Goal: Task Accomplishment & Management: Manage account settings

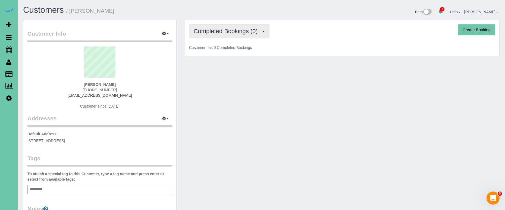
click at [220, 30] on span "Completed Bookings (0)" at bounding box center [227, 31] width 67 height 7
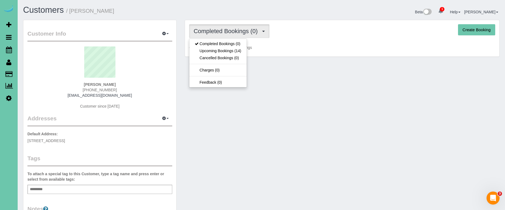
drag, startPoint x: 224, startPoint y: 49, endPoint x: 221, endPoint y: 46, distance: 4.0
click at [224, 49] on link "Upcoming Bookings (14)" at bounding box center [217, 50] width 57 height 7
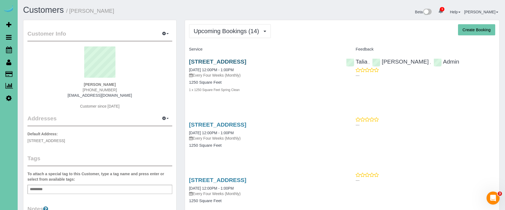
click at [209, 62] on link "635 N 42nd St, Omaha, NE 68131" at bounding box center [217, 61] width 57 height 6
click at [246, 124] on link "635 N 42nd St, Omaha, NE 68131" at bounding box center [217, 124] width 57 height 6
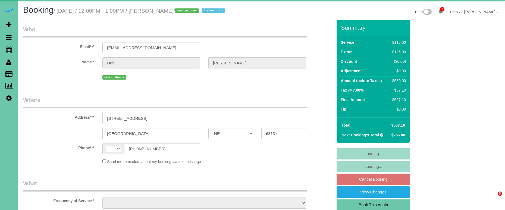
select select "NE"
select select "string:[GEOGRAPHIC_DATA]"
select select "object:674"
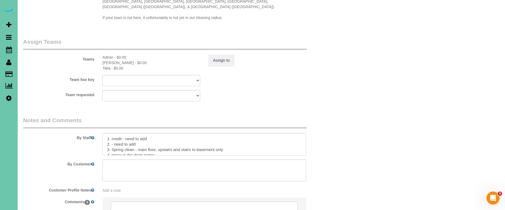
scroll to position [600, 0]
drag, startPoint x: 144, startPoint y: 131, endPoint x: 113, endPoint y: 130, distance: 31.2
click at [112, 133] on textarea at bounding box center [204, 144] width 204 height 22
drag, startPoint x: 146, startPoint y: 124, endPoint x: 126, endPoint y: 124, distance: 20.7
click at [126, 133] on textarea at bounding box center [204, 144] width 204 height 22
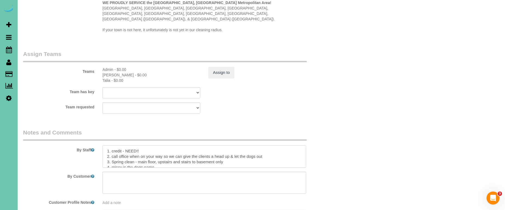
scroll to position [590, 0]
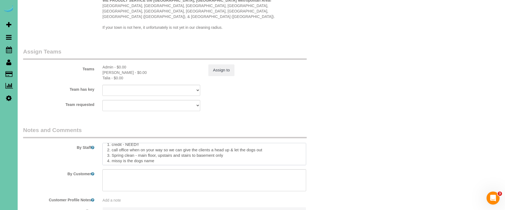
drag, startPoint x: 267, startPoint y: 140, endPoint x: 112, endPoint y: 136, distance: 155.5
click at [112, 143] on textarea at bounding box center [204, 154] width 204 height 22
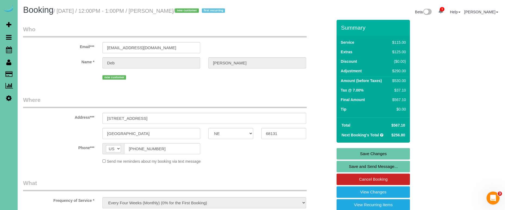
scroll to position [0, 0]
type textarea "1. credit - NEED!! 2. call office when on your way so we can give the clients a…"
click at [345, 154] on link "Save Changes" at bounding box center [373, 153] width 73 height 11
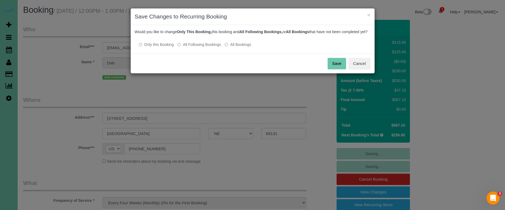
drag, startPoint x: 327, startPoint y: 65, endPoint x: 332, endPoint y: 67, distance: 5.2
click at [328, 66] on div "Save Cancel" at bounding box center [253, 64] width 244 height 20
click at [333, 68] on button "Save" at bounding box center [337, 63] width 18 height 11
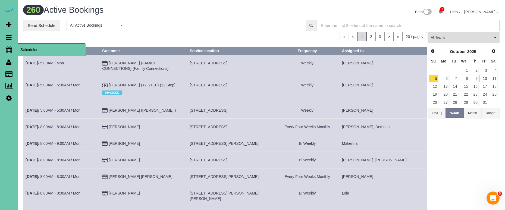
drag, startPoint x: 7, startPoint y: 47, endPoint x: 13, endPoint y: 46, distance: 6.1
click at [7, 47] on icon at bounding box center [9, 49] width 6 height 7
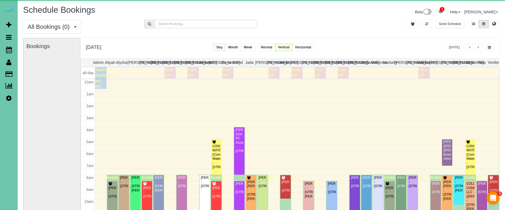
scroll to position [72, 0]
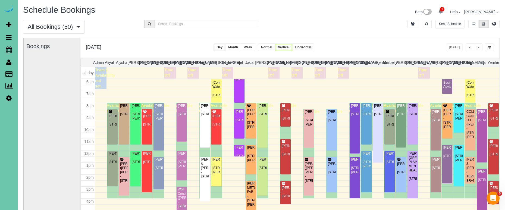
click at [489, 48] on span "button" at bounding box center [489, 47] width 3 height 3
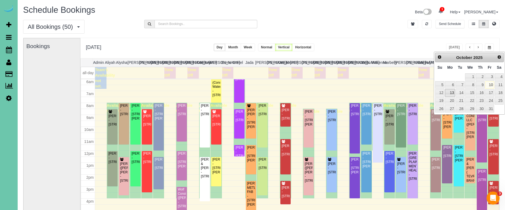
click at [452, 93] on link "13" at bounding box center [450, 92] width 10 height 7
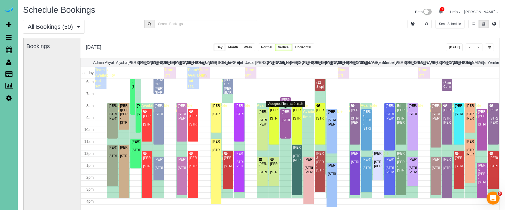
click at [284, 122] on div "Nicole Muelleman - 320 S 71st Street, Omaha, NE 68132" at bounding box center [285, 116] width 8 height 12
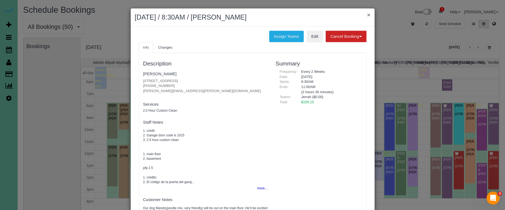
click at [368, 15] on button "×" at bounding box center [368, 15] width 3 height 6
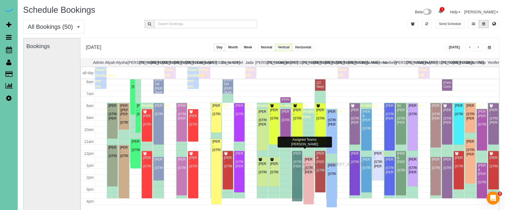
drag, startPoint x: 296, startPoint y: 158, endPoint x: 295, endPoint y: 163, distance: 5.5
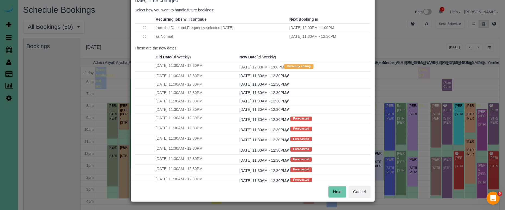
scroll to position [33, 0]
drag, startPoint x: 339, startPoint y: 189, endPoint x: 333, endPoint y: 183, distance: 8.5
click at [339, 189] on button "Next" at bounding box center [337, 191] width 18 height 11
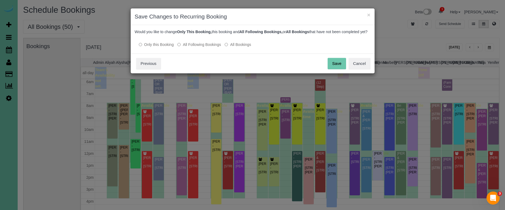
click at [340, 64] on button "Save" at bounding box center [337, 63] width 18 height 11
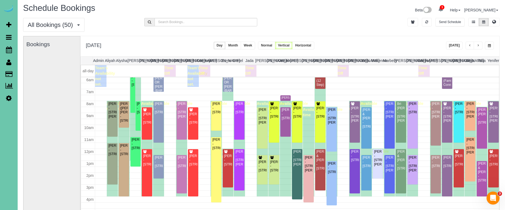
scroll to position [1, 0]
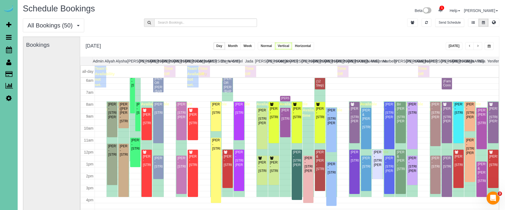
click at [491, 45] on button "button" at bounding box center [489, 46] width 9 height 8
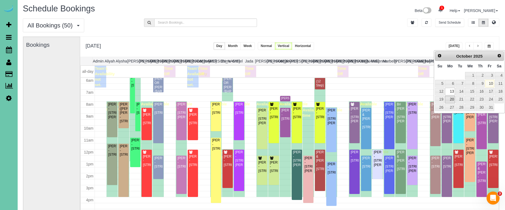
click at [449, 96] on link "20" at bounding box center [450, 99] width 10 height 7
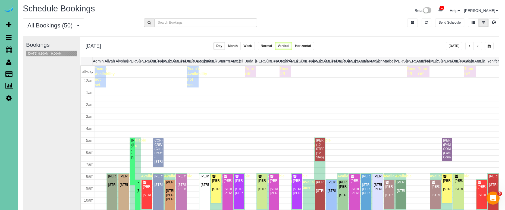
scroll to position [72, 0]
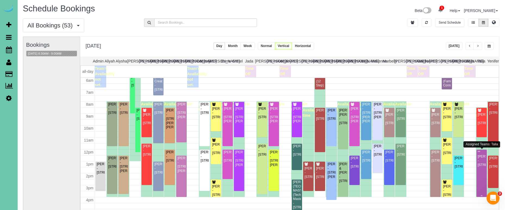
click at [481, 153] on div "**Mary Smith - 1476 N 96th Ave, Omaha, NE 68114" at bounding box center [482, 158] width 8 height 17
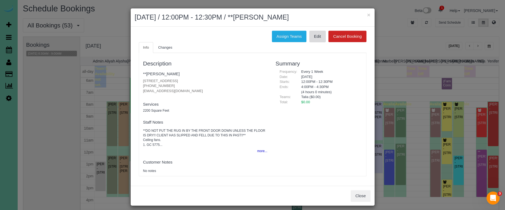
click at [312, 37] on link "Edit" at bounding box center [317, 36] width 16 height 11
click at [370, 15] on button "×" at bounding box center [368, 15] width 3 height 6
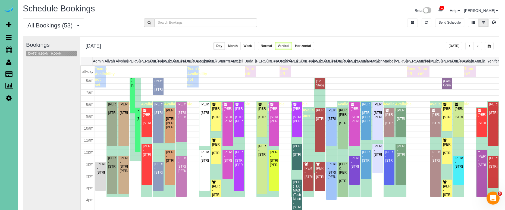
click at [489, 47] on span "button" at bounding box center [489, 46] width 3 height 3
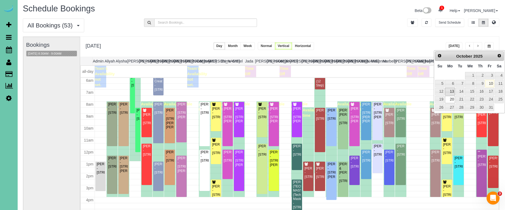
click at [451, 89] on link "13" at bounding box center [450, 91] width 10 height 7
type input "**********"
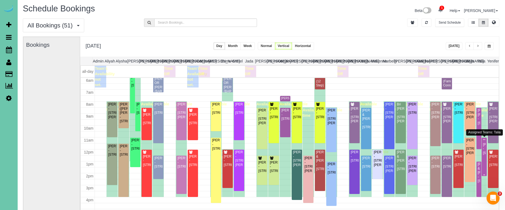
click at [486, 151] on div "**Mary Smith - 1476 N 96th Ave, Omaha, NE 68114" at bounding box center [484, 146] width 3 height 17
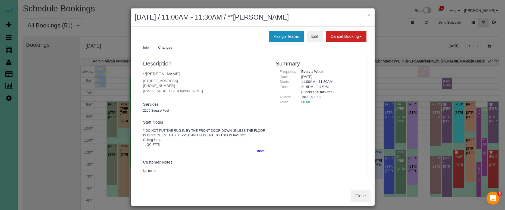
click at [283, 38] on button "Assign Teams" at bounding box center [286, 36] width 35 height 11
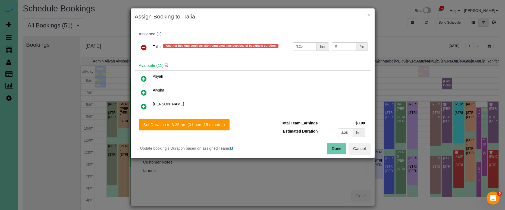
click at [142, 46] on icon at bounding box center [144, 47] width 6 height 7
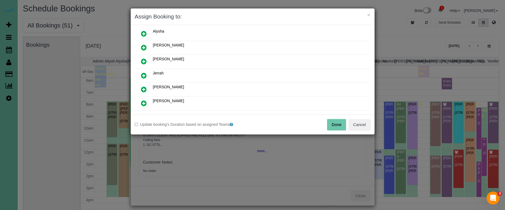
scroll to position [46, 0]
click at [144, 74] on icon at bounding box center [144, 76] width 6 height 7
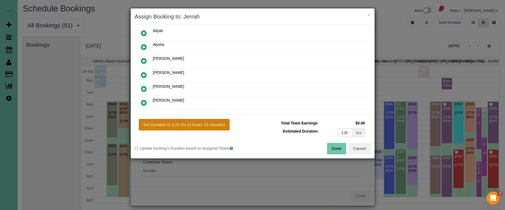
drag, startPoint x: 221, startPoint y: 124, endPoint x: 229, endPoint y: 126, distance: 8.4
click at [221, 124] on button "Set Duration to 3.25 hrs (3 hours 15 minutes)" at bounding box center [184, 124] width 91 height 11
type input "3.25"
click at [333, 148] on button "Done" at bounding box center [336, 148] width 19 height 11
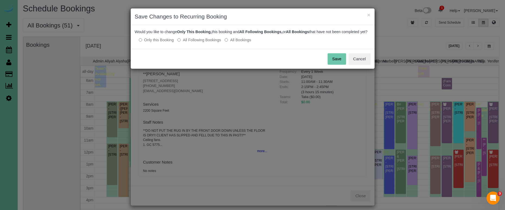
click at [333, 64] on button "Save" at bounding box center [337, 58] width 18 height 11
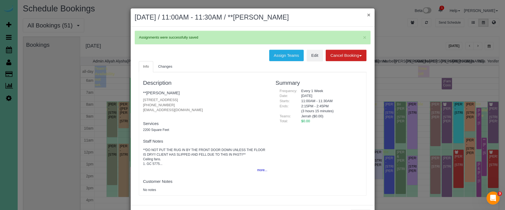
drag, startPoint x: 372, startPoint y: 16, endPoint x: 369, endPoint y: 15, distance: 3.0
click at [372, 16] on div "× October 13, 2025 / 11:00AM - 11:30AM / **Mary Smith" at bounding box center [253, 17] width 244 height 18
click at [368, 15] on button "×" at bounding box center [368, 15] width 3 height 6
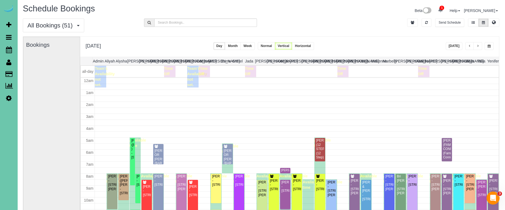
scroll to position [72, 0]
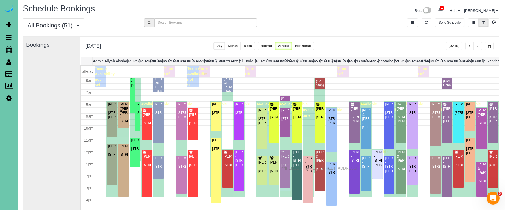
drag, startPoint x: 284, startPoint y: 156, endPoint x: 283, endPoint y: 167, distance: 10.9
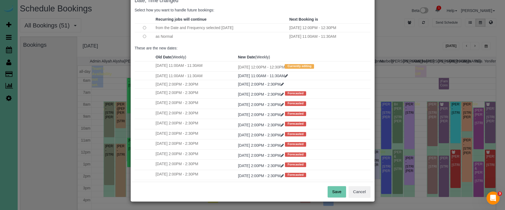
scroll to position [33, 0]
click at [333, 192] on button "Save" at bounding box center [337, 191] width 18 height 11
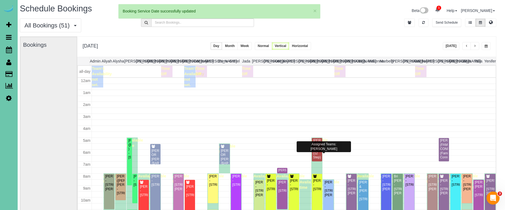
scroll to position [72, 0]
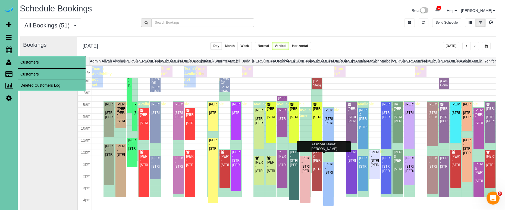
click at [26, 70] on link "Customers" at bounding box center [52, 74] width 68 height 11
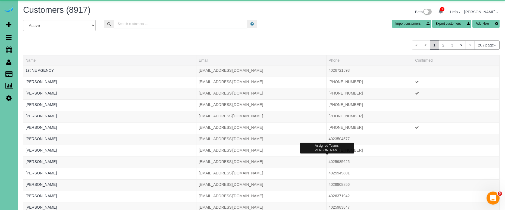
click at [161, 26] on input "text" at bounding box center [180, 24] width 133 height 8
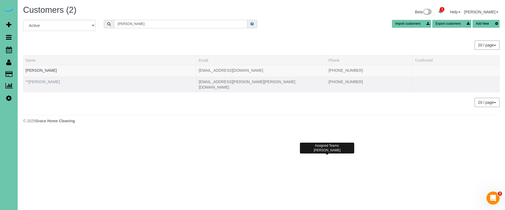
type input "Betty r"
click at [55, 83] on link "**Betty Rangel-Reyes" at bounding box center [43, 82] width 34 height 4
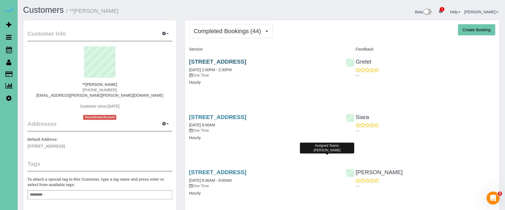
click at [192, 60] on link "3232 Polk Street, Omaha, NE 68107" at bounding box center [217, 61] width 57 height 6
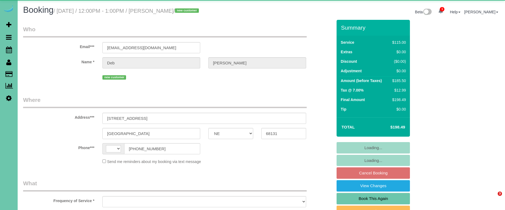
select select "NE"
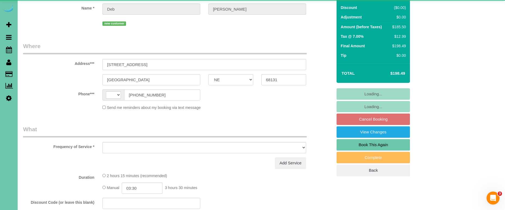
select select "string:US"
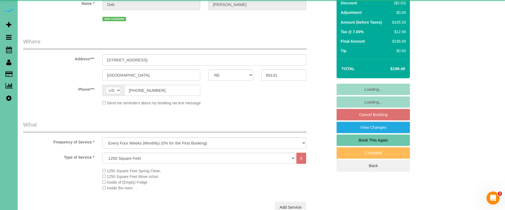
select select "object:897"
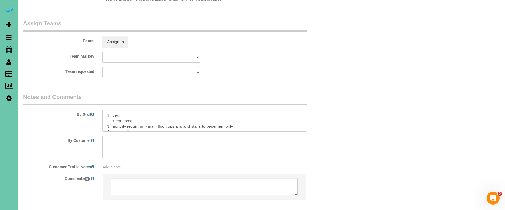
scroll to position [1, 0]
drag, startPoint x: 124, startPoint y: 106, endPoint x: 111, endPoint y: 106, distance: 12.5
click at [112, 110] on textarea at bounding box center [204, 121] width 204 height 22
paste textarea "redit - NEED!! 2. call office when on your way so we can give the clients a hea…"
drag, startPoint x: 143, startPoint y: 107, endPoint x: 106, endPoint y: 107, distance: 37.5
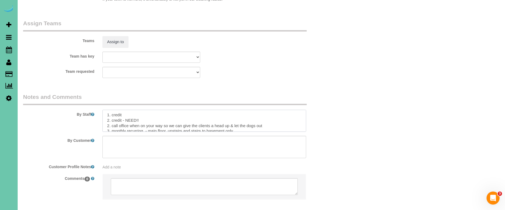
click at [106, 110] on textarea at bounding box center [204, 121] width 204 height 22
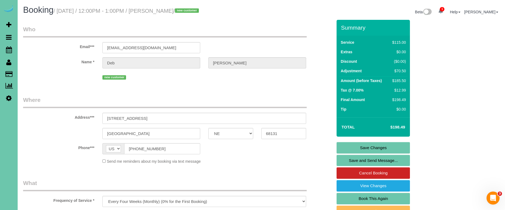
scroll to position [0, 0]
type textarea "1. credit 2. call office when on your way so we can give the clients a head up …"
click at [364, 147] on link "Save Changes" at bounding box center [373, 147] width 73 height 11
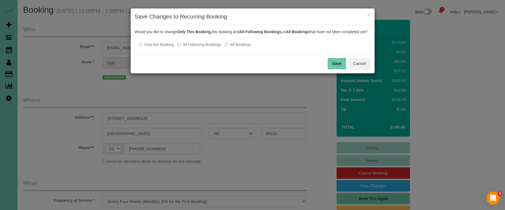
click at [210, 47] on label "All Following Bookings" at bounding box center [198, 44] width 43 height 5
click at [333, 69] on button "Save" at bounding box center [337, 63] width 18 height 11
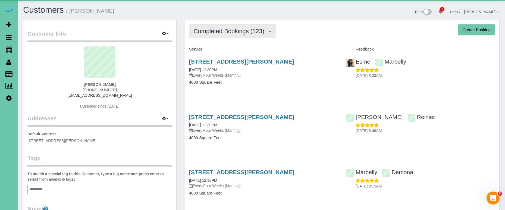
click at [227, 32] on span "Completed Bookings (123)" at bounding box center [230, 31] width 73 height 7
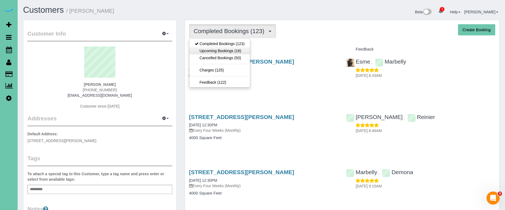
click at [230, 49] on link "Upcoming Bookings (16)" at bounding box center [219, 50] width 61 height 7
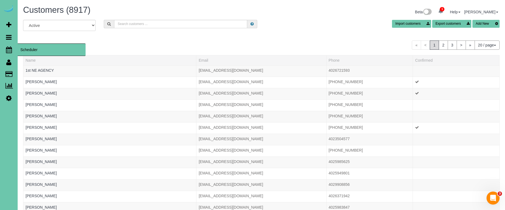
click at [9, 51] on icon at bounding box center [9, 49] width 6 height 7
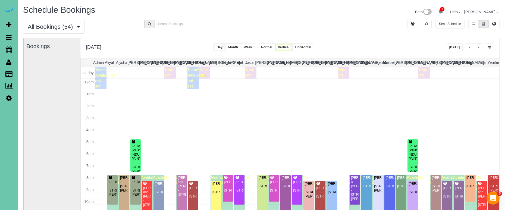
scroll to position [72, 0]
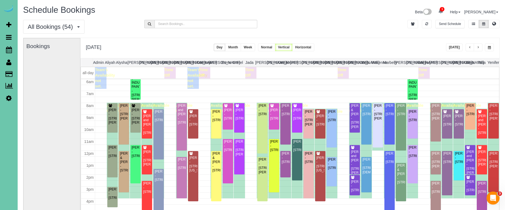
drag, startPoint x: 488, startPoint y: 44, endPoint x: 484, endPoint y: 50, distance: 7.2
click at [488, 44] on button "button" at bounding box center [489, 47] width 9 height 8
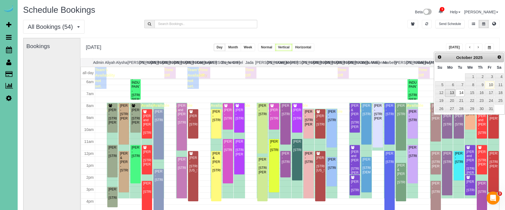
click at [450, 93] on link "13" at bounding box center [450, 92] width 10 height 7
type input "**********"
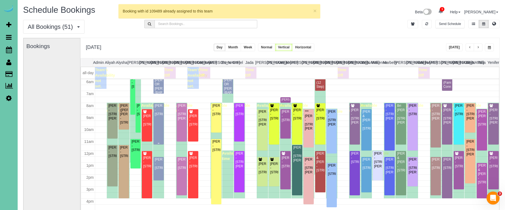
click at [156, 116] on div "Bryan Hunter - 3113 N 183rd Street, Elkhorn, NE 68022" at bounding box center [159, 110] width 8 height 12
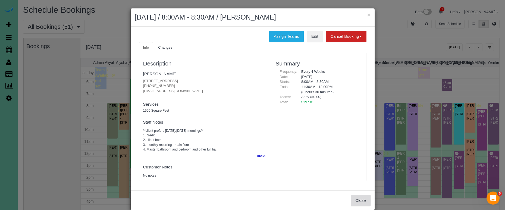
click at [356, 196] on button "Close" at bounding box center [361, 200] width 20 height 11
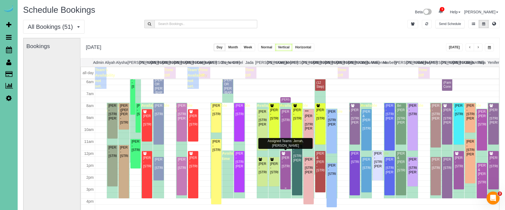
click at [286, 165] on div "Leigh Cheloha - 5815 N Hws Cleveland Blvd, Omaha, NE 68116" at bounding box center [285, 162] width 8 height 12
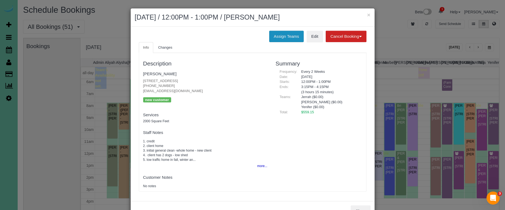
click at [277, 35] on button "Assign Teams" at bounding box center [286, 36] width 35 height 11
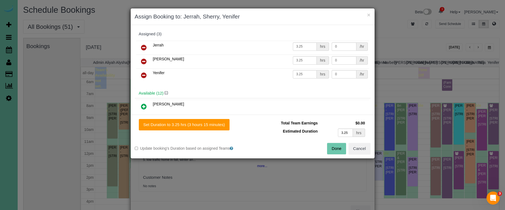
drag, startPoint x: 354, startPoint y: 147, endPoint x: 325, endPoint y: 138, distance: 29.8
click at [354, 147] on button "Cancel" at bounding box center [360, 148] width 22 height 11
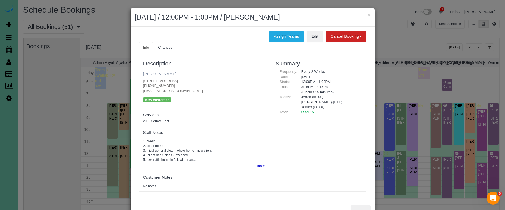
click at [161, 71] on link "Leigh Cheloha" at bounding box center [159, 73] width 33 height 5
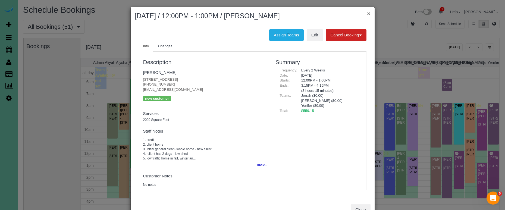
click at [370, 14] on button "×" at bounding box center [368, 14] width 3 height 6
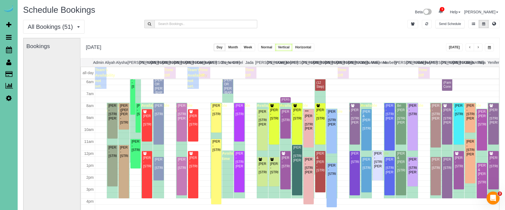
scroll to position [1, 0]
click at [286, 168] on div "Leigh Cheloha - 5815 N Hws Cleveland Blvd, Omaha, NE 68116" at bounding box center [285, 162] width 8 height 12
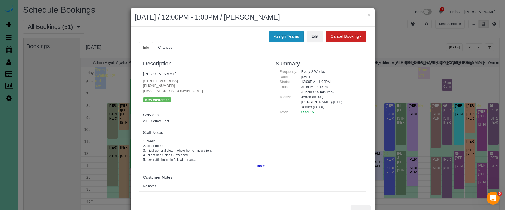
click at [269, 34] on button "Assign Teams" at bounding box center [286, 36] width 35 height 11
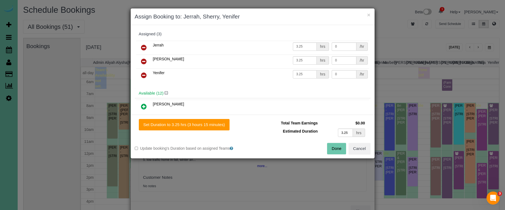
click at [144, 45] on icon at bounding box center [144, 47] width 6 height 7
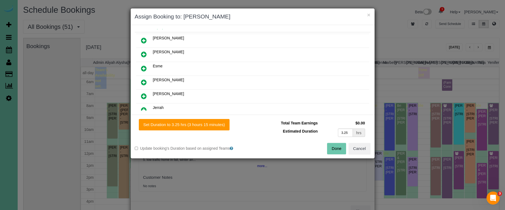
scroll to position [55, 0]
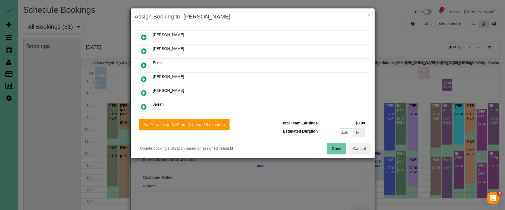
drag, startPoint x: 144, startPoint y: 61, endPoint x: 154, endPoint y: 78, distance: 18.7
click at [144, 62] on icon at bounding box center [144, 65] width 6 height 7
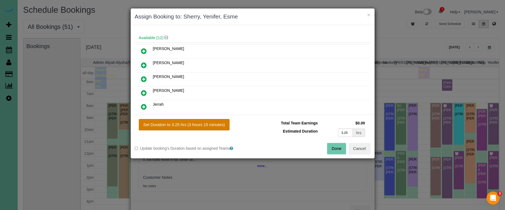
click at [184, 127] on button "Set Duration to 3.25 hrs (3 hours 15 minutes)" at bounding box center [184, 124] width 91 height 11
type input "3.25"
click at [333, 145] on button "Done" at bounding box center [336, 148] width 19 height 11
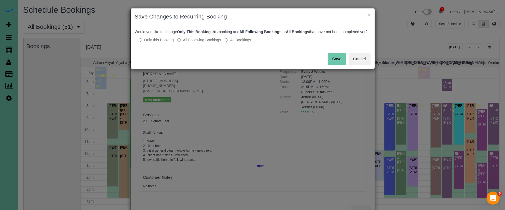
click at [334, 64] on button "Save" at bounding box center [337, 58] width 18 height 11
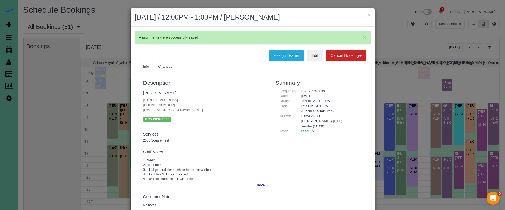
click at [366, 15] on h2 "October 13, 2025 / 12:00PM - 1:00PM / Leigh Cheloha" at bounding box center [253, 17] width 236 height 10
click at [370, 15] on button "×" at bounding box center [368, 15] width 3 height 6
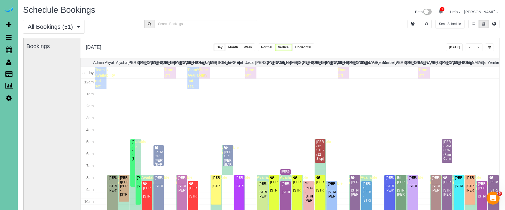
scroll to position [72, 0]
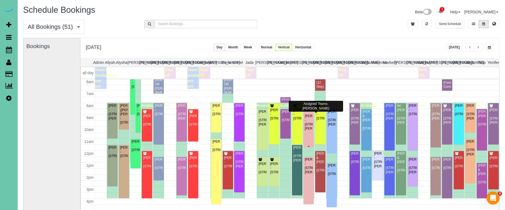
click at [308, 121] on div "***Jill Beckstrom - 15205 Borman St, Omaha, NE 68138" at bounding box center [309, 120] width 8 height 21
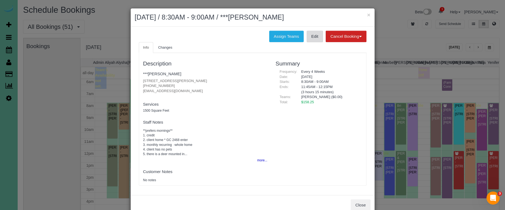
click at [316, 39] on link "Edit" at bounding box center [315, 36] width 16 height 11
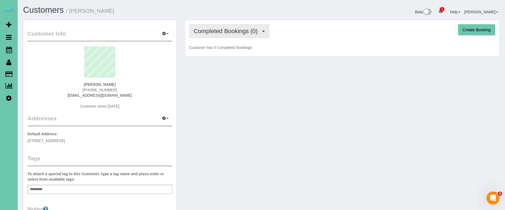
drag, startPoint x: 233, startPoint y: 25, endPoint x: 233, endPoint y: 32, distance: 7.6
click at [233, 25] on button "Completed Bookings (0)" at bounding box center [229, 31] width 80 height 14
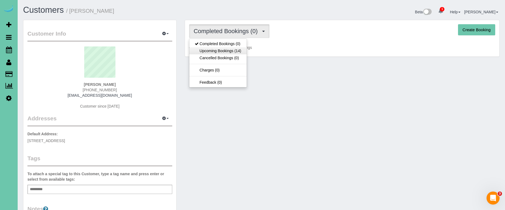
click at [232, 50] on link "Upcoming Bookings (14)" at bounding box center [217, 50] width 57 height 7
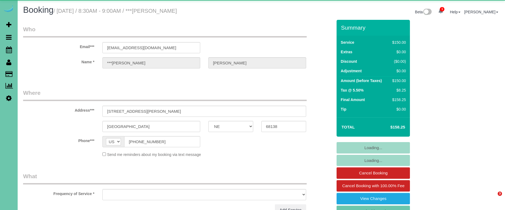
select select "NE"
select select "object:630"
select select "string:fspay-9e236ab9-57d5-4561-ae97-34f5e5e74328"
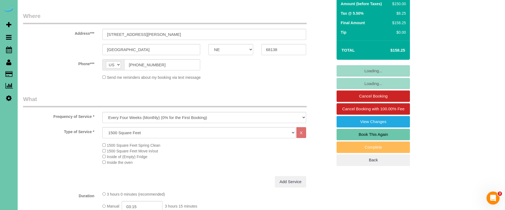
select select "object:917"
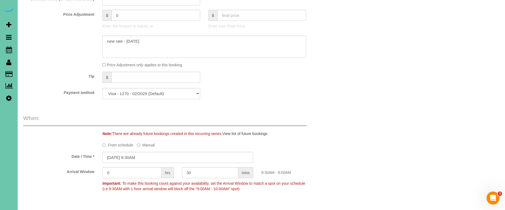
scroll to position [309, 0]
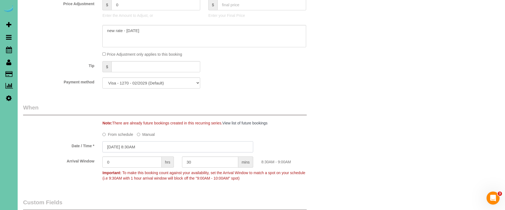
click at [126, 146] on input "[DATE] 8:30AM" at bounding box center [177, 146] width 151 height 11
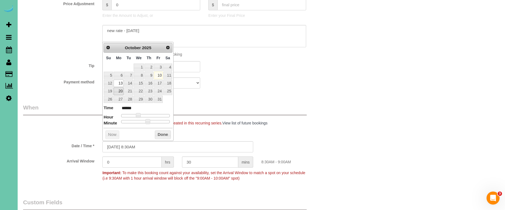
click at [119, 89] on link "20" at bounding box center [119, 90] width 10 height 7
type input "10/20/2025 8:30AM"
click at [158, 134] on button "Done" at bounding box center [163, 134] width 16 height 9
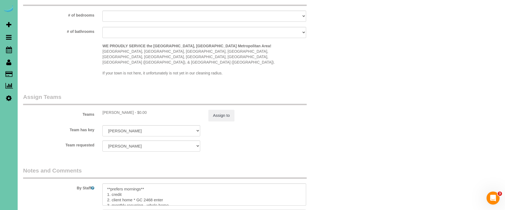
scroll to position [517, 0]
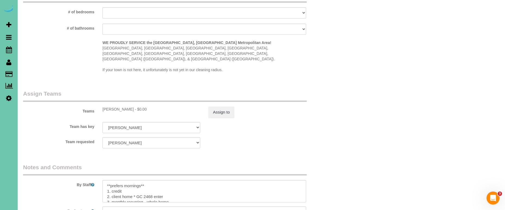
click at [230, 105] on sui-booking-teams "Teams Julissa - $0.00 Assign to Team has key Julissa Admin Aliyah Alysha Andrea…" at bounding box center [177, 119] width 309 height 59
click at [226, 107] on button "Assign to" at bounding box center [221, 112] width 26 height 11
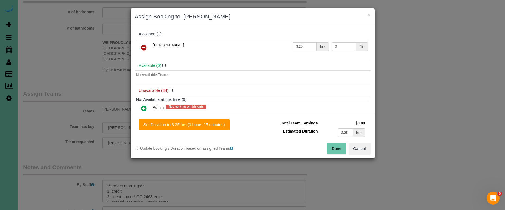
click at [146, 48] on icon at bounding box center [144, 47] width 6 height 7
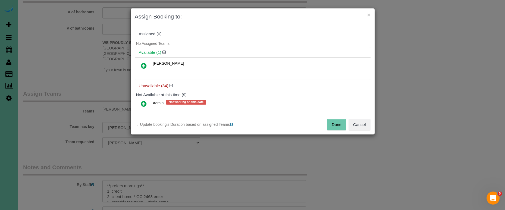
drag, startPoint x: 340, startPoint y: 128, endPoint x: 302, endPoint y: 122, distance: 37.6
click at [340, 128] on button "Done" at bounding box center [336, 124] width 19 height 11
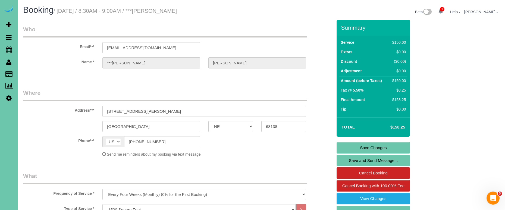
scroll to position [0, 0]
click at [341, 146] on link "Save Changes" at bounding box center [373, 147] width 73 height 11
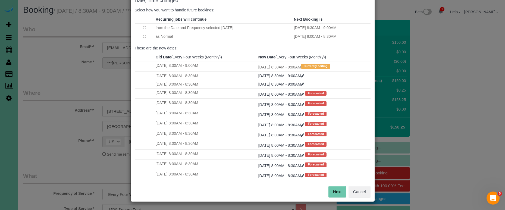
scroll to position [33, 0]
drag, startPoint x: 337, startPoint y: 194, endPoint x: 331, endPoint y: 189, distance: 8.1
click at [336, 194] on button "Next" at bounding box center [337, 191] width 18 height 11
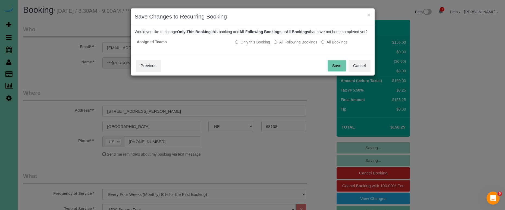
scroll to position [0, 0]
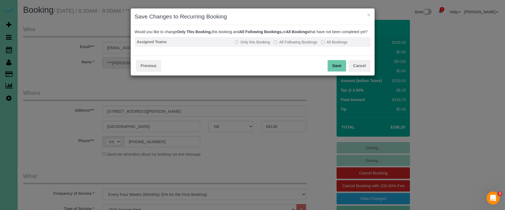
click at [289, 45] on label "All Following Bookings" at bounding box center [295, 41] width 43 height 5
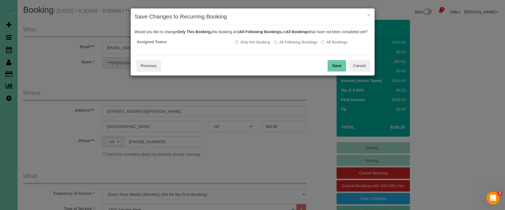
click at [330, 71] on button "Save" at bounding box center [337, 65] width 18 height 11
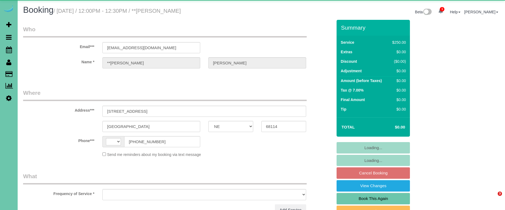
select select "NE"
select select "string:[GEOGRAPHIC_DATA]"
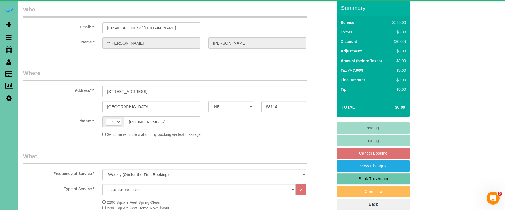
select select "object:896"
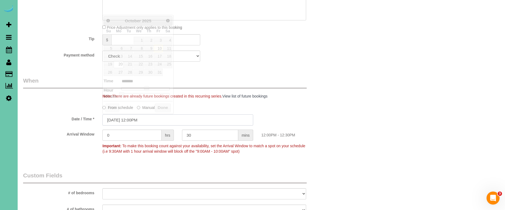
click at [120, 114] on input "[DATE] 12:00PM" at bounding box center [177, 119] width 151 height 11
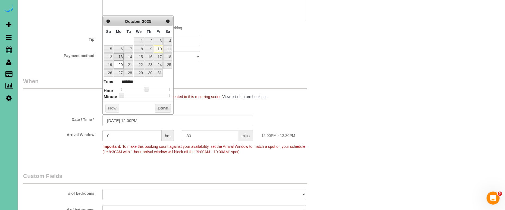
click at [120, 54] on link "13" at bounding box center [119, 56] width 10 height 7
type input "[DATE] 11:00AM"
type input "*******"
click at [143, 87] on span at bounding box center [144, 89] width 5 height 5
drag, startPoint x: 163, startPoint y: 104, endPoint x: 168, endPoint y: 108, distance: 6.5
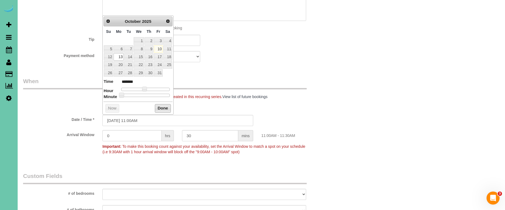
click at [163, 104] on button "Done" at bounding box center [163, 108] width 16 height 9
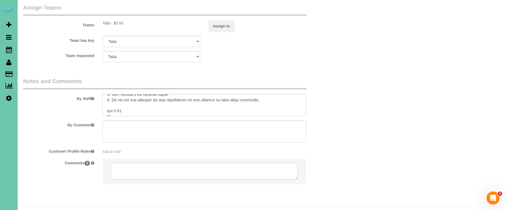
scroll to position [70, 0]
click at [218, 20] on button "Assign to" at bounding box center [221, 25] width 26 height 11
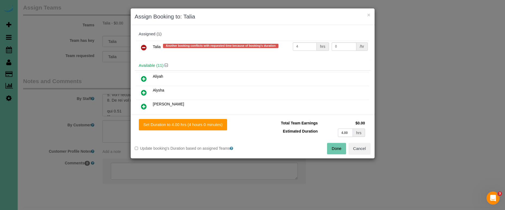
drag, startPoint x: 348, startPoint y: 132, endPoint x: 314, endPoint y: 128, distance: 34.7
click at [314, 128] on tr "Estimated Duration 4.00 hrs" at bounding box center [312, 132] width 110 height 11
type input "3.25"
drag, startPoint x: 193, startPoint y: 124, endPoint x: 198, endPoint y: 125, distance: 4.6
click at [193, 125] on button "Set Duration to 3.25 hrs (3 hours 15 minutes)" at bounding box center [184, 124] width 91 height 11
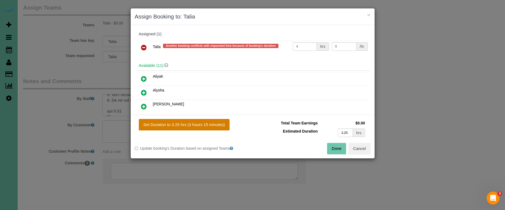
type input "3.25"
click at [335, 148] on button "Done" at bounding box center [336, 148] width 19 height 11
type input "03:15"
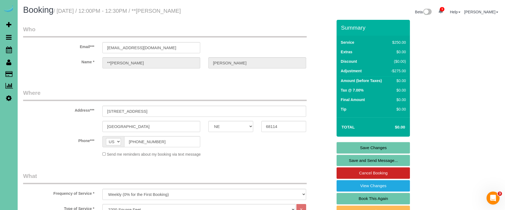
scroll to position [0, 0]
click at [364, 144] on link "Save Changes" at bounding box center [373, 147] width 73 height 11
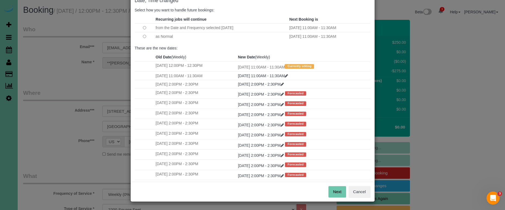
scroll to position [33, 0]
click at [337, 190] on button "Next" at bounding box center [337, 191] width 18 height 11
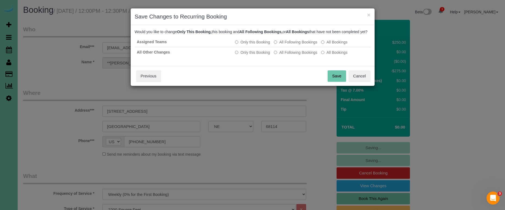
click at [335, 82] on button "Save" at bounding box center [337, 75] width 18 height 11
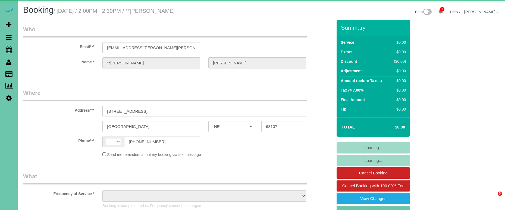
select select "NE"
select select "string:[GEOGRAPHIC_DATA]"
select select "object:898"
select select "number:40"
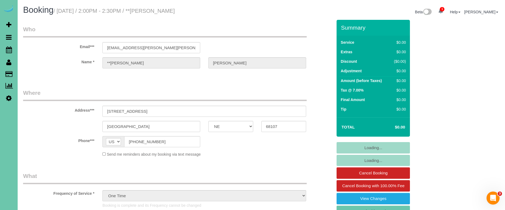
click at [374, 207] on link "Book This Again" at bounding box center [373, 211] width 73 height 11
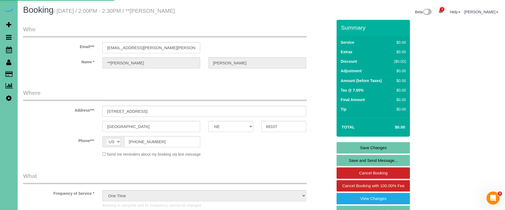
select select "NE"
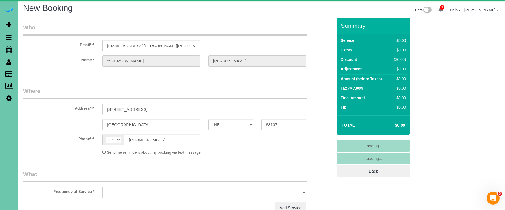
select select "string:fspay"
select select "object:1373"
select select "number:40"
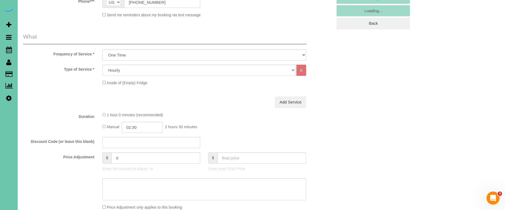
select select "object:1601"
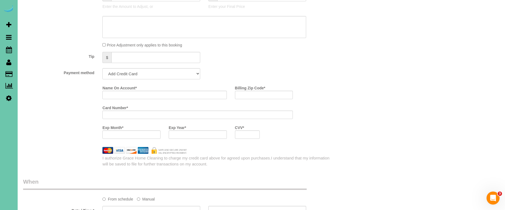
scroll to position [317, 0]
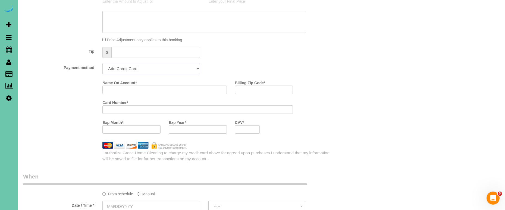
select select "string:check"
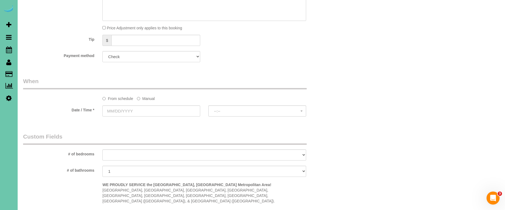
scroll to position [329, 0]
drag, startPoint x: 147, startPoint y: 99, endPoint x: 146, endPoint y: 104, distance: 4.7
click at [146, 99] on label "Manual" at bounding box center [146, 97] width 18 height 7
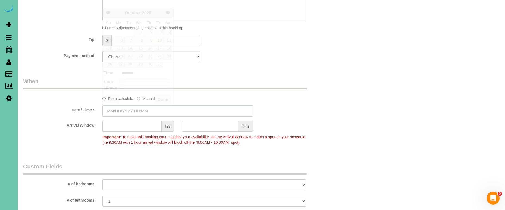
click at [145, 109] on input "text" at bounding box center [177, 110] width 151 height 11
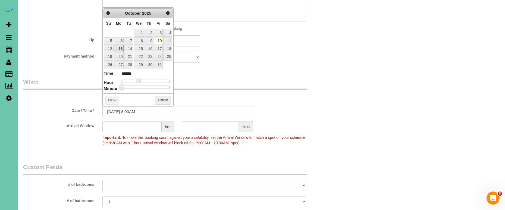
click at [117, 48] on link "13" at bounding box center [119, 48] width 10 height 7
click at [134, 112] on input "10/13/2025 8:00AM" at bounding box center [177, 111] width 151 height 11
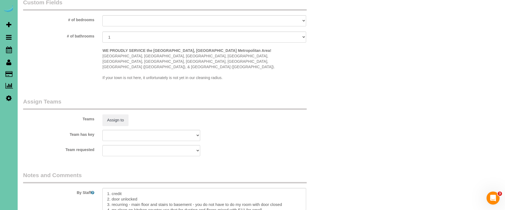
scroll to position [492, 0]
type input "10/13/2025 8:30AM"
click at [120, 115] on button "Assign to" at bounding box center [115, 120] width 26 height 11
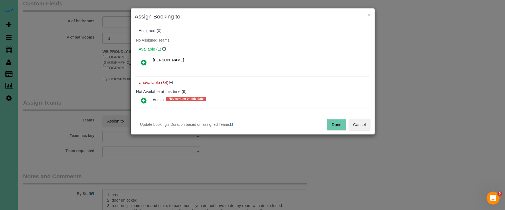
scroll to position [5, 0]
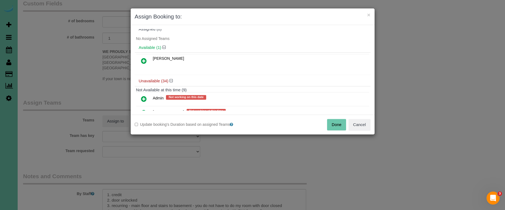
click at [143, 58] on icon at bounding box center [144, 61] width 6 height 7
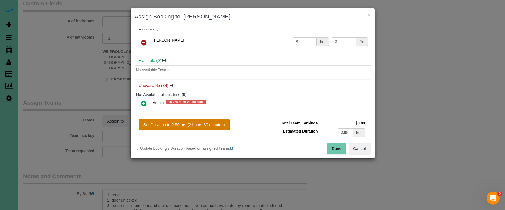
drag, startPoint x: 174, startPoint y: 122, endPoint x: 187, endPoint y: 122, distance: 13.3
click at [174, 122] on button "Set Duration to 2.50 hrs (2 hours 30 minutes)" at bounding box center [184, 124] width 91 height 11
type input "2.50"
click at [331, 149] on button "Done" at bounding box center [336, 148] width 19 height 11
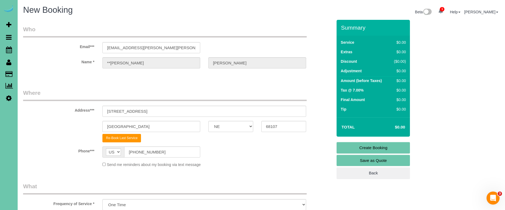
scroll to position [0, 0]
click at [366, 145] on link "Create Booking" at bounding box center [373, 147] width 73 height 11
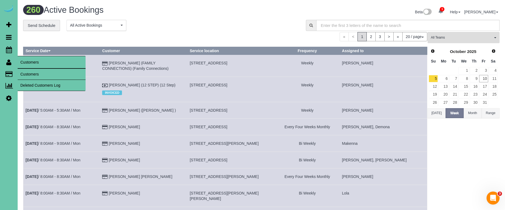
click at [24, 72] on link "Customers" at bounding box center [52, 74] width 68 height 11
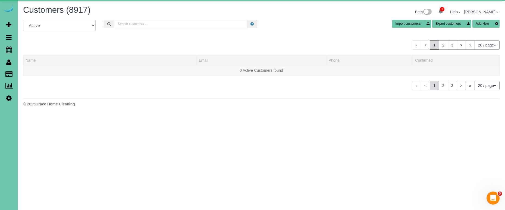
click at [145, 24] on input "text" at bounding box center [180, 24] width 133 height 8
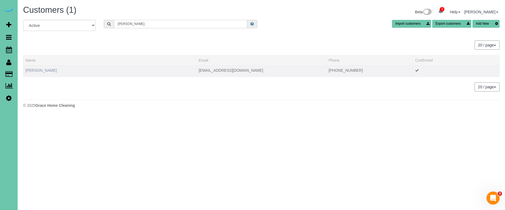
type input "hassen"
click at [35, 71] on link "Cheri Hassenstab" at bounding box center [41, 70] width 31 height 4
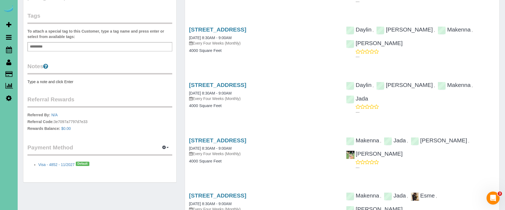
scroll to position [144, 0]
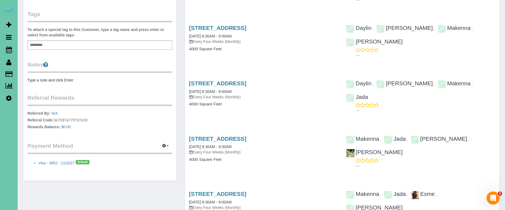
click at [9, 100] on icon at bounding box center [9, 98] width 6 height 7
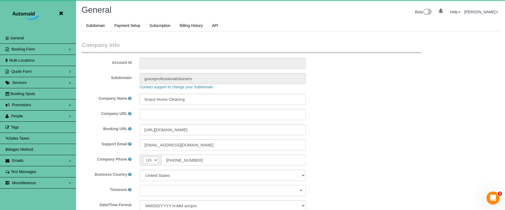
scroll to position [1149, 505]
select select "5796"
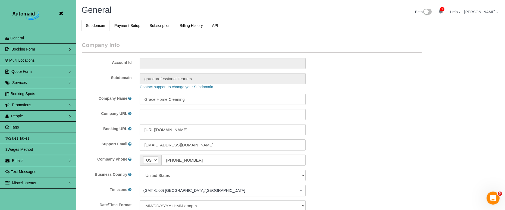
click at [60, 14] on icon at bounding box center [61, 13] width 7 height 7
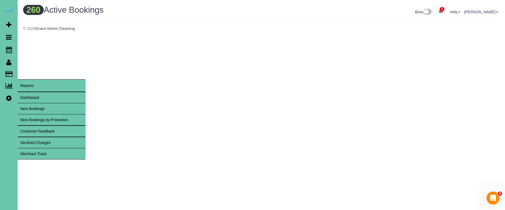
scroll to position [460, 505]
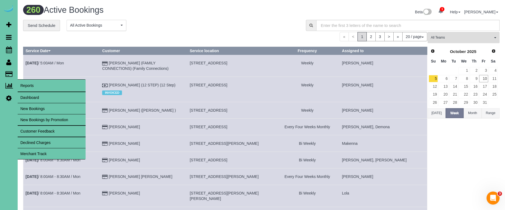
click at [60, 156] on link "Merchant Track" at bounding box center [52, 153] width 68 height 11
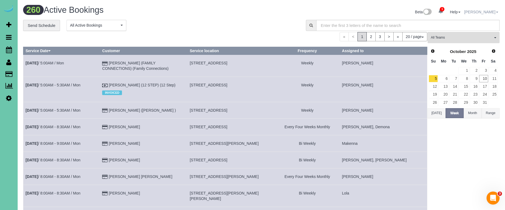
click at [475, 10] on link "[PERSON_NAME]" at bounding box center [481, 12] width 34 height 4
click at [475, 48] on link "Log Out" at bounding box center [477, 48] width 43 height 7
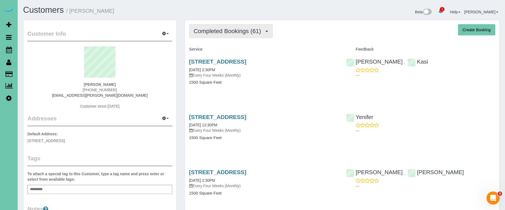
click at [230, 31] on span "Completed Bookings (61)" at bounding box center [229, 31] width 70 height 7
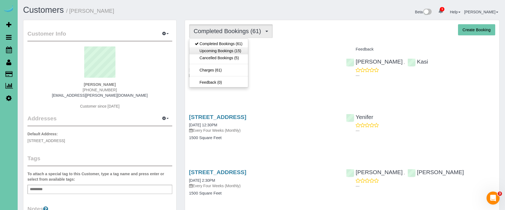
click at [224, 51] on link "Upcoming Bookings (15)" at bounding box center [218, 50] width 59 height 7
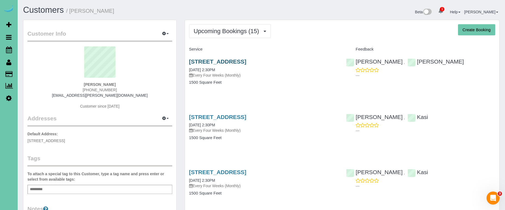
click at [208, 61] on link "[STREET_ADDRESS]" at bounding box center [217, 61] width 57 height 6
click at [222, 114] on link "[STREET_ADDRESS]" at bounding box center [217, 117] width 57 height 6
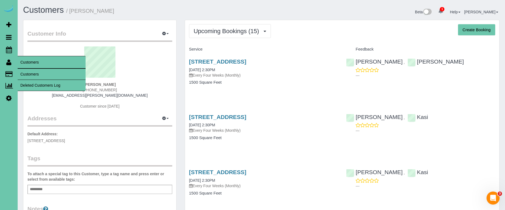
drag, startPoint x: 30, startPoint y: 74, endPoint x: 71, endPoint y: 64, distance: 42.0
click at [30, 74] on link "Customers" at bounding box center [52, 74] width 68 height 11
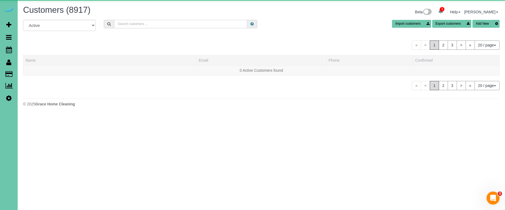
click at [155, 24] on input "text" at bounding box center [180, 24] width 133 height 8
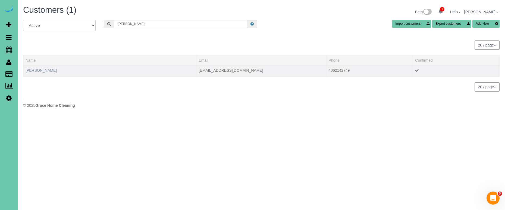
type input "gilk"
click at [35, 71] on link "Stacey Gilk" at bounding box center [41, 70] width 31 height 4
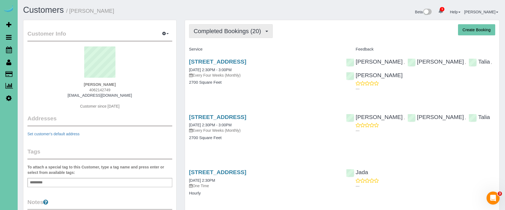
drag, startPoint x: 215, startPoint y: 29, endPoint x: 215, endPoint y: 35, distance: 6.0
click at [215, 29] on span "Completed Bookings (20)" at bounding box center [229, 31] width 70 height 7
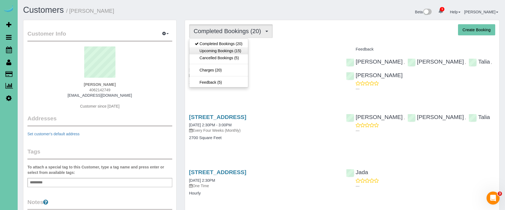
click at [218, 49] on link "Upcoming Bookings (15)" at bounding box center [218, 50] width 59 height 7
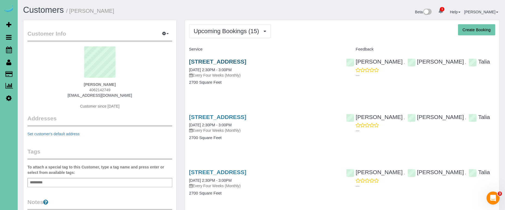
click at [227, 62] on link "2007 N 53 St, Omaha, NE 68104" at bounding box center [217, 61] width 57 height 6
click at [5, 44] on link "Scheduler" at bounding box center [9, 49] width 18 height 12
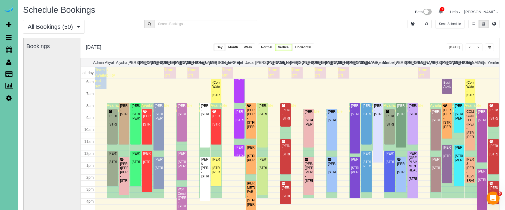
scroll to position [2, 0]
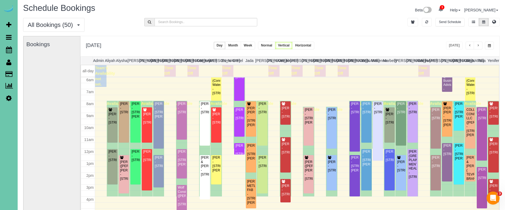
click at [486, 46] on button "button" at bounding box center [489, 46] width 9 height 8
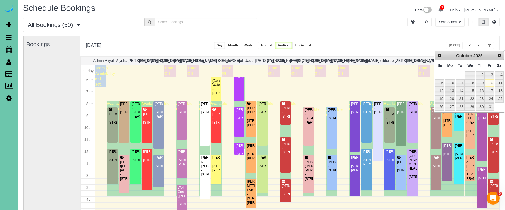
click at [448, 89] on link "13" at bounding box center [450, 90] width 10 height 7
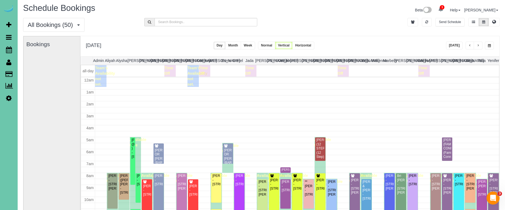
scroll to position [72, 0]
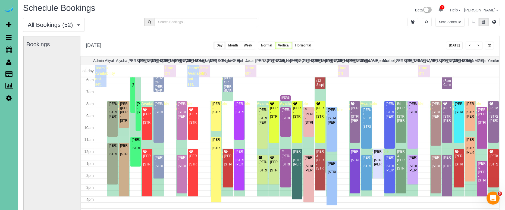
click at [490, 45] on span "button" at bounding box center [489, 45] width 3 height 3
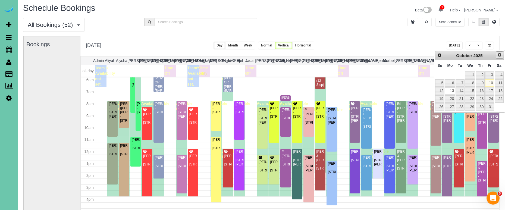
click at [498, 55] on span "Next" at bounding box center [499, 55] width 4 height 4
click at [482, 82] on link "6" at bounding box center [480, 82] width 9 height 7
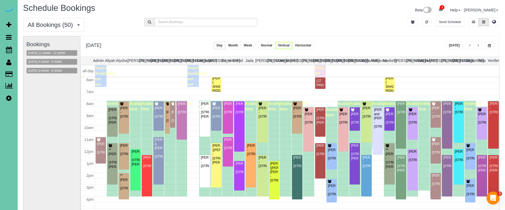
click at [492, 43] on button "button" at bounding box center [489, 46] width 9 height 8
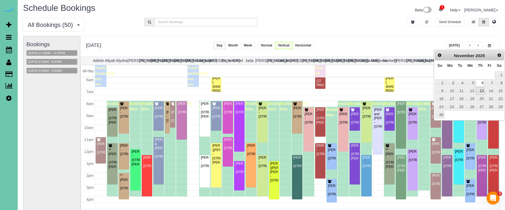
click at [480, 93] on link "13" at bounding box center [480, 90] width 9 height 7
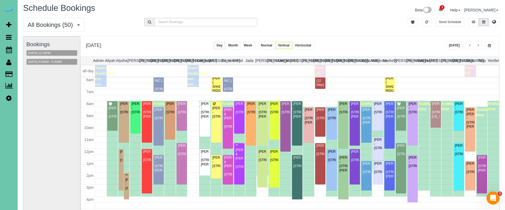
click at [488, 43] on button "button" at bounding box center [489, 46] width 9 height 8
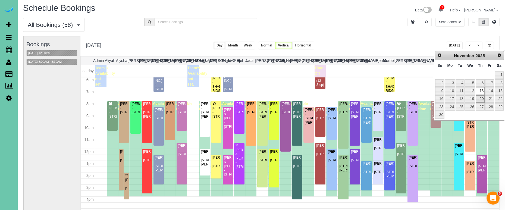
click at [479, 99] on link "20" at bounding box center [480, 98] width 9 height 7
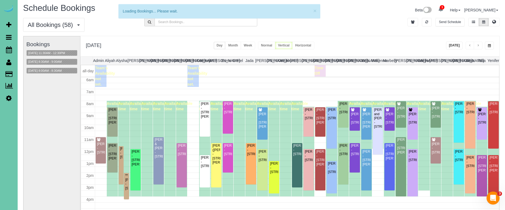
click at [487, 44] on button "button" at bounding box center [489, 46] width 9 height 8
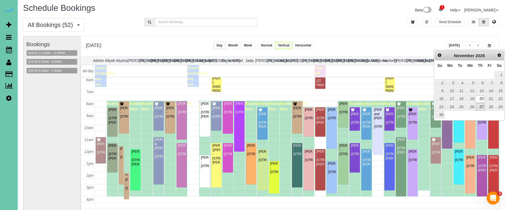
click at [478, 104] on link "27" at bounding box center [480, 106] width 9 height 7
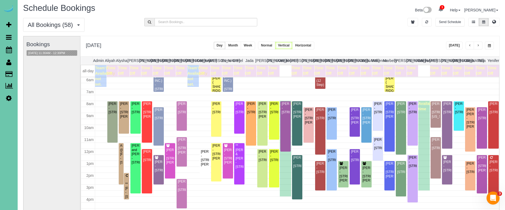
drag, startPoint x: 490, startPoint y: 45, endPoint x: 484, endPoint y: 45, distance: 6.0
click at [490, 45] on span "button" at bounding box center [489, 45] width 3 height 3
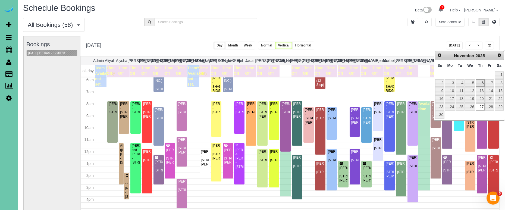
click at [484, 83] on link "6" at bounding box center [480, 82] width 9 height 7
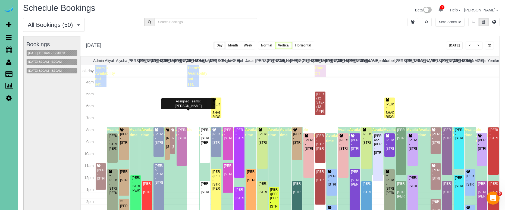
scroll to position [43, 0]
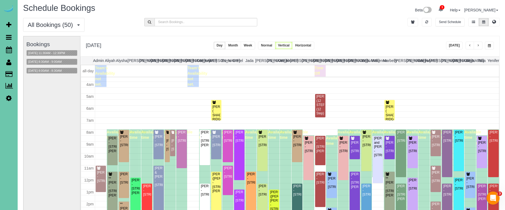
click at [491, 46] on span "button" at bounding box center [489, 45] width 3 height 3
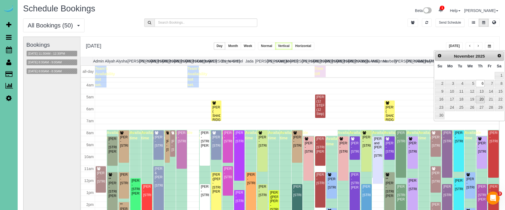
scroll to position [1, 0]
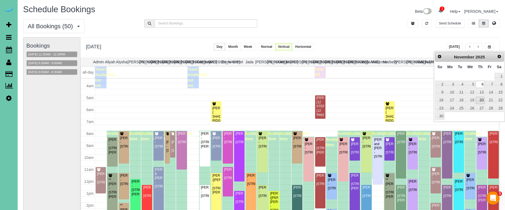
click at [481, 100] on link "20" at bounding box center [480, 100] width 9 height 7
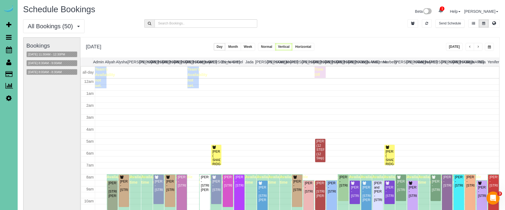
scroll to position [72, 0]
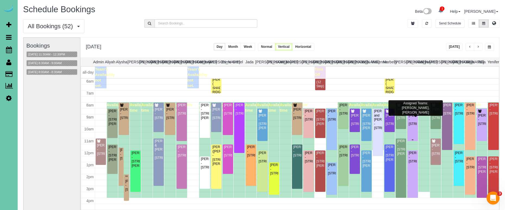
click at [412, 115] on div "Suzanne Brown - 10955 N 58th Plaza, Omaha, NE 68152" at bounding box center [413, 120] width 8 height 12
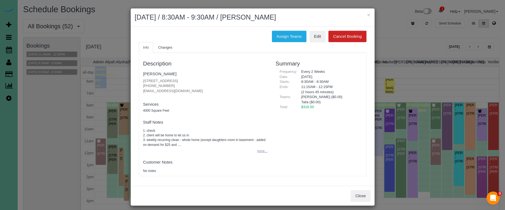
click at [257, 148] on button "more..." at bounding box center [260, 151] width 13 height 8
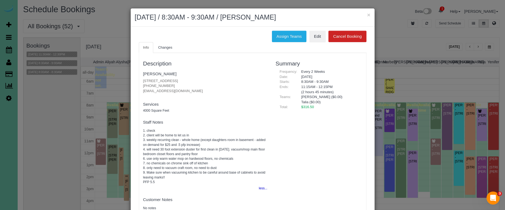
scroll to position [0, 0]
click at [368, 14] on button "×" at bounding box center [368, 15] width 3 height 6
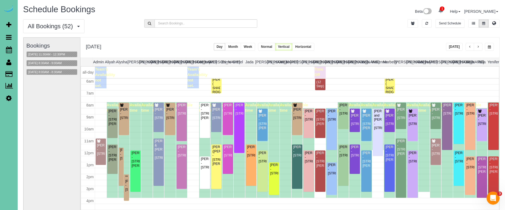
click at [493, 46] on button "button" at bounding box center [489, 47] width 9 height 8
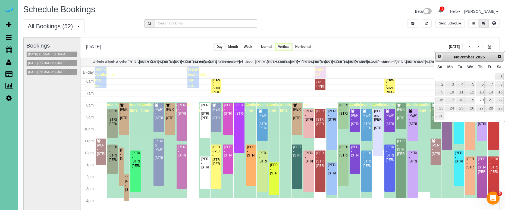
click at [438, 56] on span "Prev" at bounding box center [439, 56] width 4 height 4
click at [439, 94] on link "12" at bounding box center [439, 92] width 9 height 7
type input "**********"
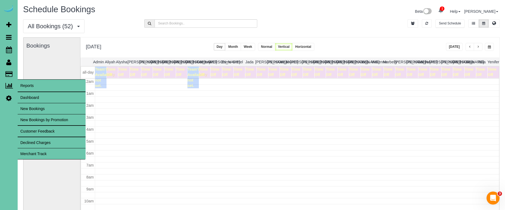
scroll to position [72, 0]
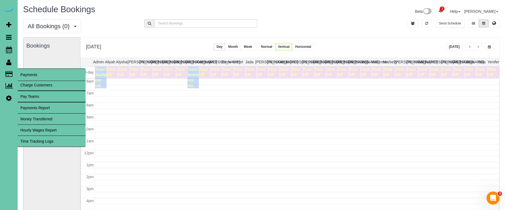
click at [51, 142] on link "Time Tracking Logs" at bounding box center [52, 141] width 68 height 11
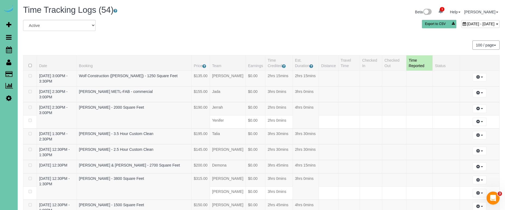
click at [461, 26] on div "October 10, 2025 - October 10, 2025" at bounding box center [480, 24] width 38 height 8
type input "**********"
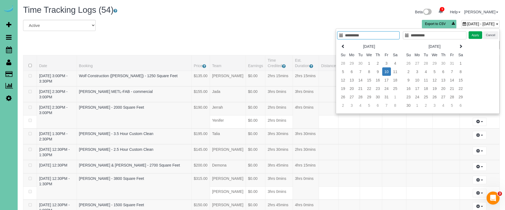
type input "**********"
drag, startPoint x: 299, startPoint y: 36, endPoint x: 243, endPoint y: 33, distance: 56.0
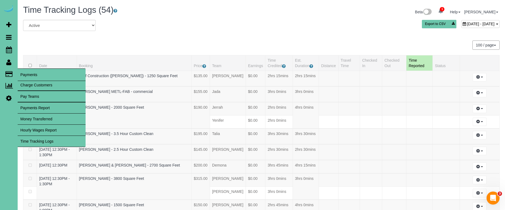
click at [40, 129] on link "Hourly Wages Report" at bounding box center [52, 130] width 68 height 11
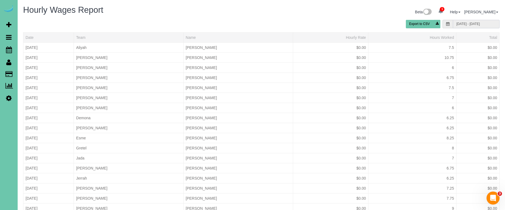
click at [470, 27] on input "10/05/2025 - 10/11/2025" at bounding box center [476, 24] width 47 height 8
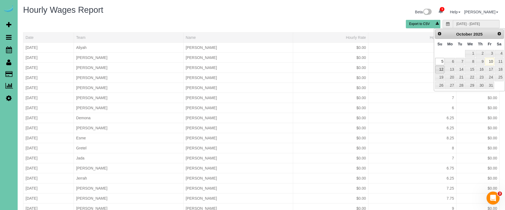
click at [439, 70] on link "12" at bounding box center [439, 69] width 9 height 7
type input "10/12/2025 - 10/18/2025"
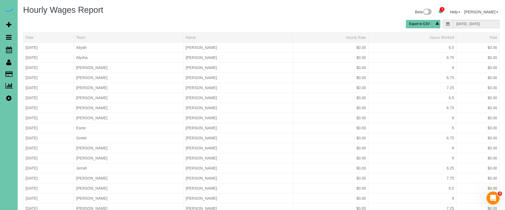
click at [422, 18] on div "Beta 1 Your Notifications You have 0 alerts × You have 3 to charge for 10/09/20…" at bounding box center [382, 12] width 242 height 14
click at [422, 24] on button "Export to CSV" at bounding box center [423, 22] width 35 height 8
click at [6, 50] on icon at bounding box center [9, 49] width 6 height 7
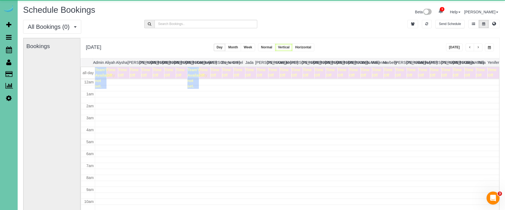
scroll to position [72, 0]
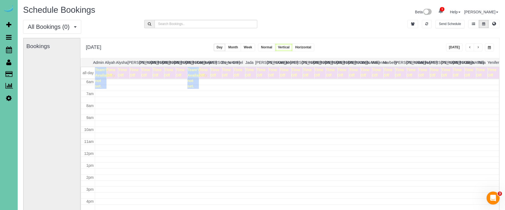
click at [490, 46] on span "button" at bounding box center [489, 47] width 3 height 3
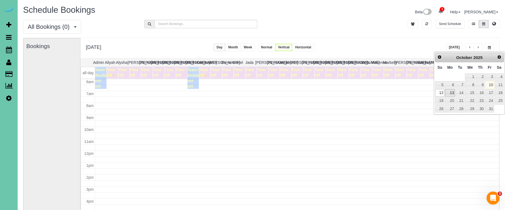
click at [451, 93] on link "13" at bounding box center [450, 92] width 10 height 7
type input "**********"
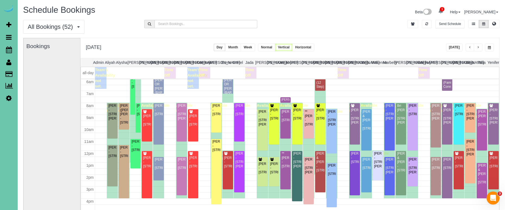
click at [477, 48] on button "button" at bounding box center [478, 47] width 9 height 8
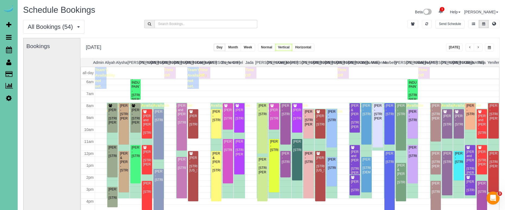
click at [477, 48] on button "button" at bounding box center [478, 47] width 9 height 8
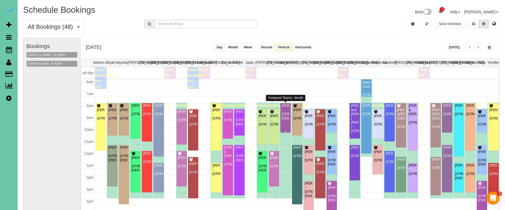
click at [288, 116] on div "Ellen Steffensmeier - 12388 Edward Street, Papillion, NE 68046" at bounding box center [285, 112] width 8 height 17
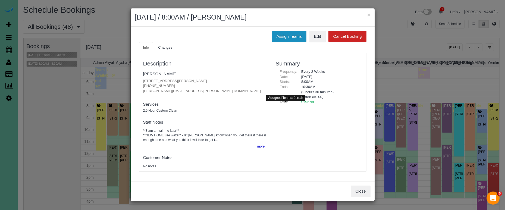
click at [289, 33] on button "Assign Teams" at bounding box center [289, 36] width 35 height 11
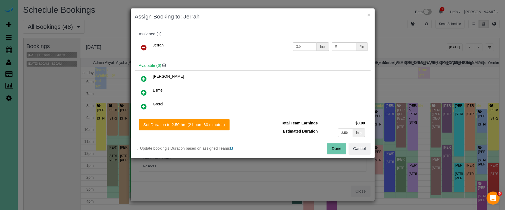
click at [141, 47] on icon at bounding box center [144, 47] width 6 height 7
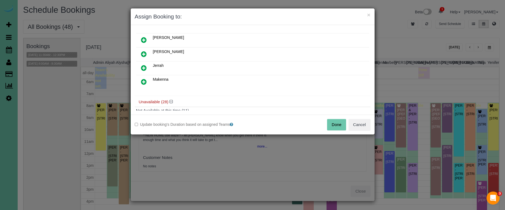
click at [144, 82] on icon at bounding box center [144, 82] width 6 height 7
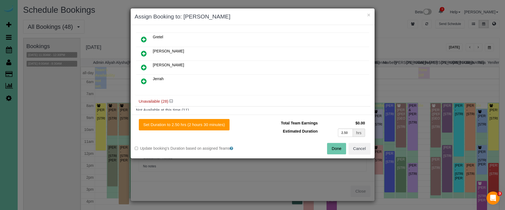
drag, startPoint x: 208, startPoint y: 126, endPoint x: 258, endPoint y: 137, distance: 50.8
click at [209, 126] on button "Set Duration to 2.50 hrs (2 hours 30 minutes)" at bounding box center [184, 124] width 91 height 11
type input "2.50"
click at [336, 149] on button "Done" at bounding box center [336, 148] width 19 height 11
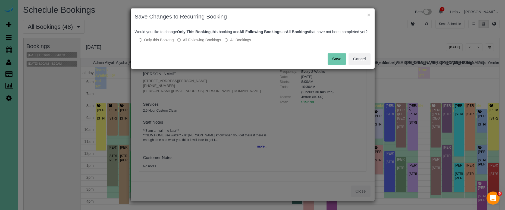
click at [336, 62] on button "Save" at bounding box center [337, 58] width 18 height 11
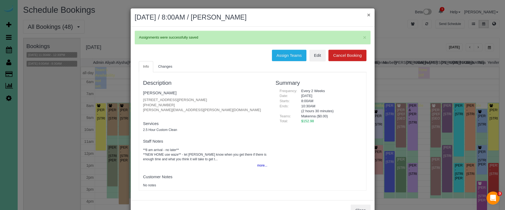
click at [367, 15] on button "×" at bounding box center [368, 15] width 3 height 6
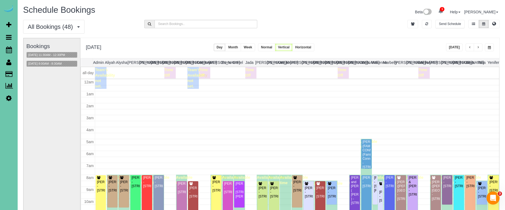
scroll to position [72, 0]
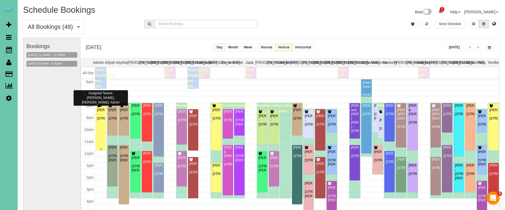
click at [97, 118] on div "Julia Gaebler - 15318 Lafayette Ave, Omaha, NE 68154" at bounding box center [101, 114] width 8 height 12
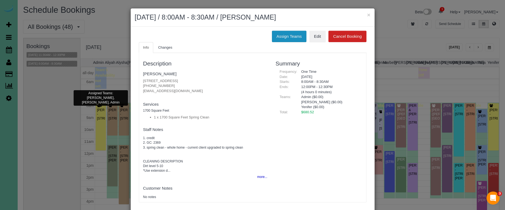
click at [287, 32] on button "Assign Teams" at bounding box center [289, 36] width 35 height 11
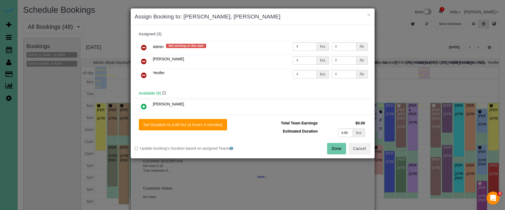
click at [149, 48] on link at bounding box center [143, 47] width 13 height 11
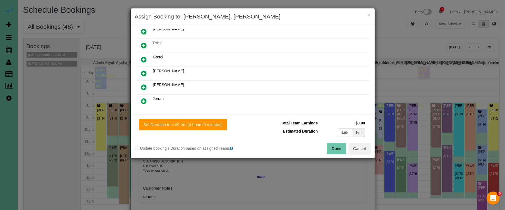
scroll to position [62, 0]
click at [143, 98] on icon at bounding box center [144, 99] width 6 height 7
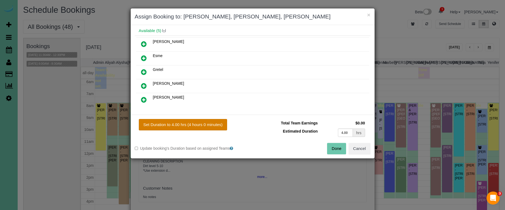
drag, startPoint x: 205, startPoint y: 125, endPoint x: 214, endPoint y: 128, distance: 9.7
click at [206, 125] on button "Set Duration to 4.00 hrs (4 hours 0 minutes)" at bounding box center [183, 124] width 89 height 11
type input "4.00"
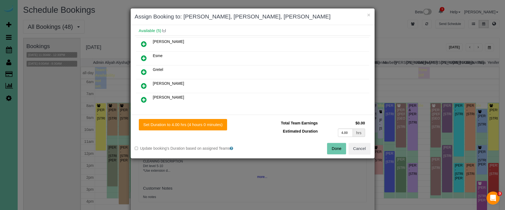
click at [329, 146] on button "Done" at bounding box center [336, 148] width 19 height 11
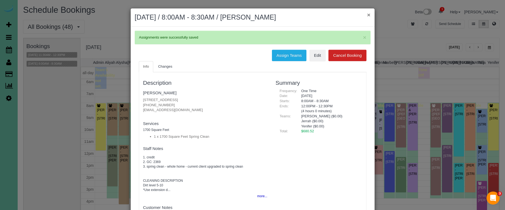
click at [368, 14] on button "×" at bounding box center [368, 15] width 3 height 6
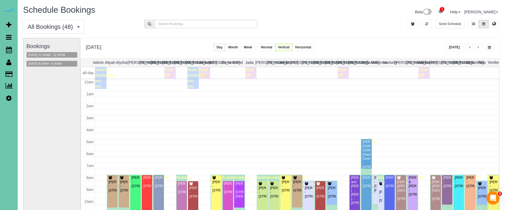
scroll to position [72, 0]
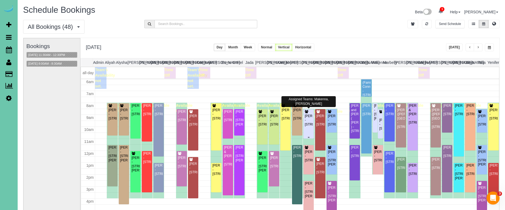
click at [308, 122] on div "Jake Schneider - 11061 N 171 St, Bennington, NE 68007" at bounding box center [309, 120] width 8 height 12
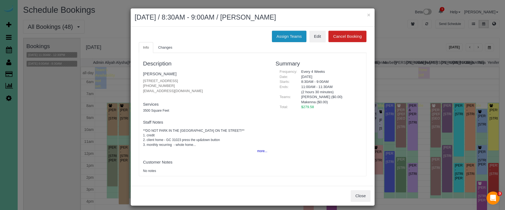
click at [279, 40] on button "Assign Teams" at bounding box center [289, 36] width 35 height 11
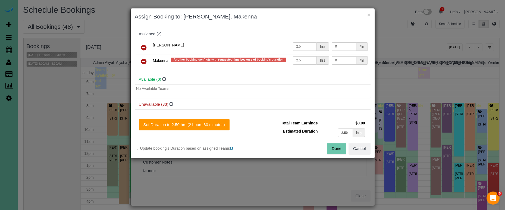
click at [145, 61] on icon at bounding box center [144, 61] width 6 height 7
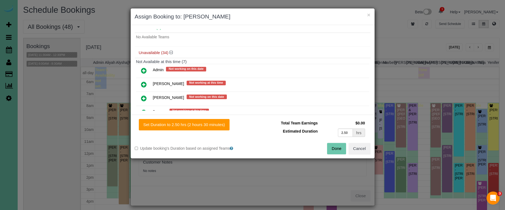
scroll to position [38, 0]
click at [144, 70] on icon at bounding box center [144, 70] width 6 height 7
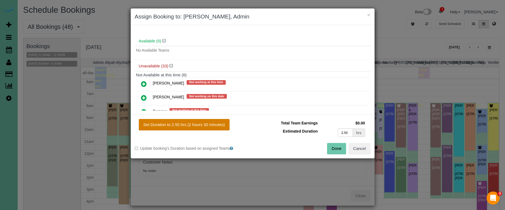
click at [191, 124] on button "Set Duration to 2.50 hrs (2 hours 30 minutes)" at bounding box center [184, 124] width 91 height 11
type input "2.50"
click at [338, 148] on button "Done" at bounding box center [336, 148] width 19 height 11
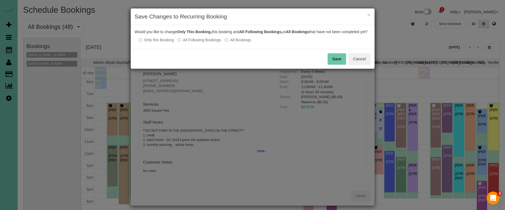
click at [333, 62] on button "Save" at bounding box center [337, 58] width 18 height 11
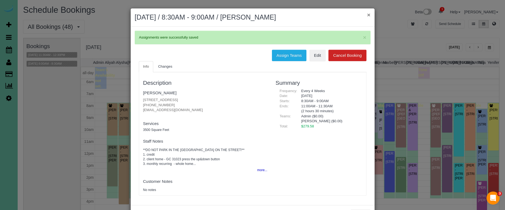
click at [367, 14] on button "×" at bounding box center [368, 15] width 3 height 6
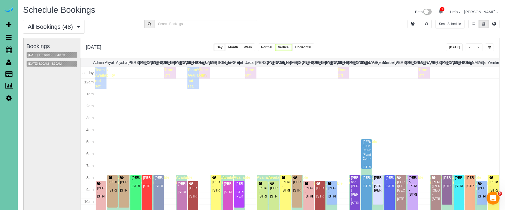
scroll to position [72, 0]
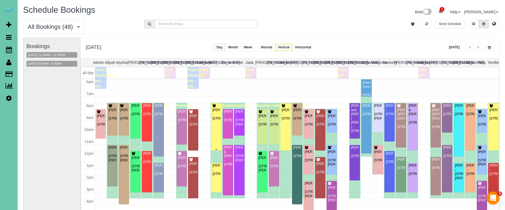
click at [218, 121] on div "Julia Gaebler - 15318 Lafayette Ave, Omaha, NE 68154" at bounding box center [216, 114] width 8 height 12
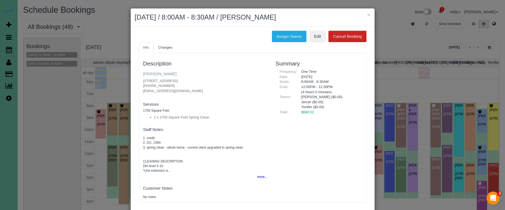
click at [152, 75] on link "Julia Gaebler" at bounding box center [159, 73] width 33 height 5
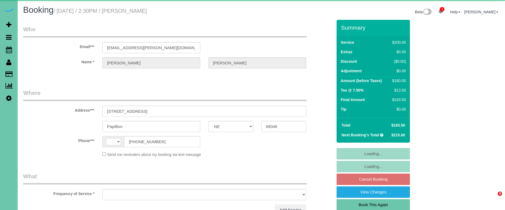
select select "NE"
select select "string:[GEOGRAPHIC_DATA]"
select select "object:633"
select select "string:fspay-b647f34b-9b88-476c-9658-ddf58fb5fb15"
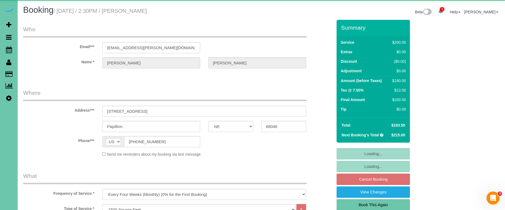
select select "object:720"
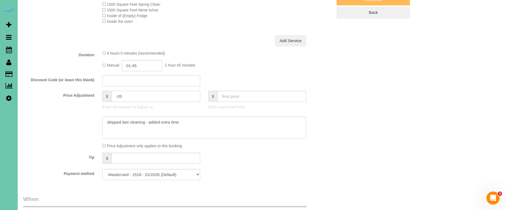
click at [125, 93] on input "-20" at bounding box center [155, 96] width 89 height 11
drag, startPoint x: 124, startPoint y: 95, endPoint x: 118, endPoint y: 94, distance: 6.0
click at [118, 94] on input "-20" at bounding box center [155, 96] width 89 height 11
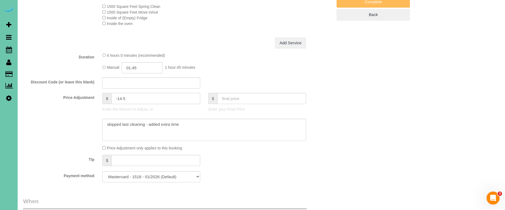
type input "-14.5"
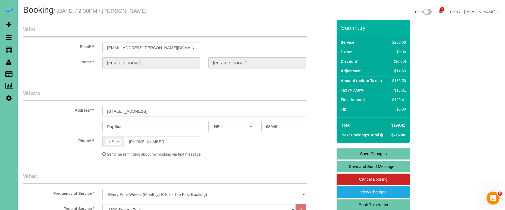
scroll to position [0, 0]
click at [362, 155] on link "Save Changes" at bounding box center [373, 153] width 73 height 11
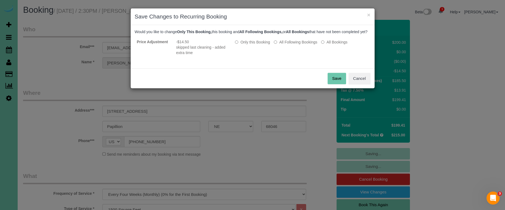
click at [337, 80] on button "Save" at bounding box center [337, 78] width 18 height 11
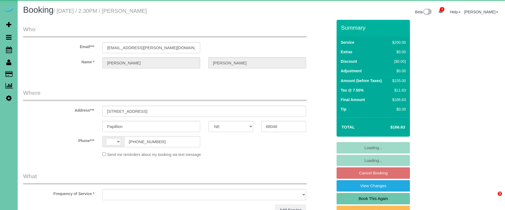
select select "NE"
select select "string:[GEOGRAPHIC_DATA]"
select select "object:630"
select select "string:fspay-b647f34b-9b88-476c-9658-ddf58fb5fb15"
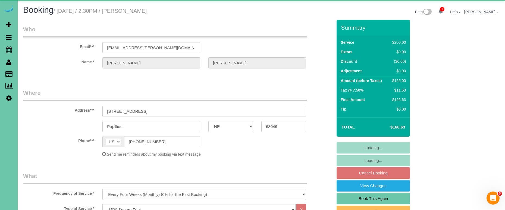
select select "object:853"
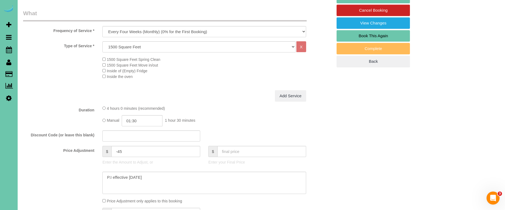
scroll to position [164, 0]
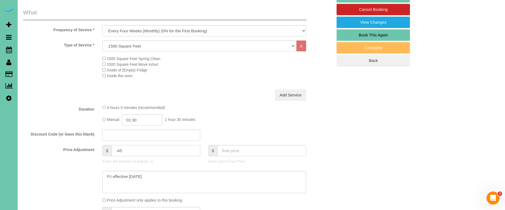
drag, startPoint x: 124, startPoint y: 149, endPoint x: 118, endPoint y: 150, distance: 6.0
click at [118, 150] on input "-45" at bounding box center [155, 150] width 89 height 11
type input "-35"
drag, startPoint x: 131, startPoint y: 172, endPoint x: 73, endPoint y: 158, distance: 59.4
click at [71, 158] on sui-booking-price-adjustment "Price Adjustment $ -35 Enter the Amount to Adjust, or $ Enter your Final Price …" at bounding box center [177, 174] width 309 height 58
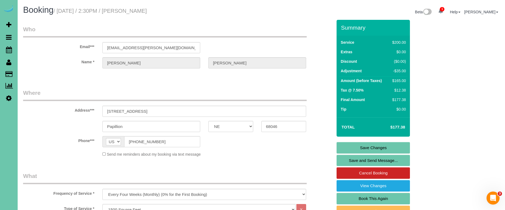
scroll to position [0, 0]
type textarea "new rate - 11/5/25"
click at [378, 149] on link "Save Changes" at bounding box center [373, 147] width 73 height 11
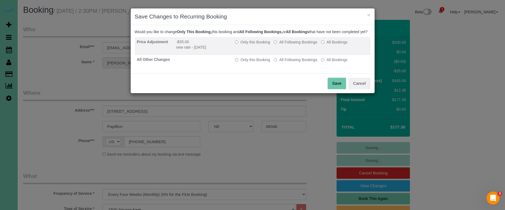
click at [283, 45] on label "All Following Bookings" at bounding box center [295, 41] width 43 height 5
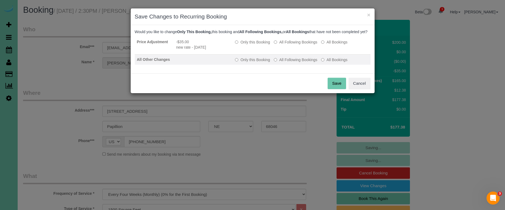
click at [283, 62] on label "All Following Bookings" at bounding box center [295, 59] width 43 height 5
click at [339, 89] on button "Save" at bounding box center [337, 83] width 18 height 11
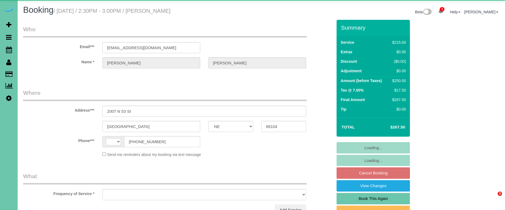
select select "NE"
select select "string:[GEOGRAPHIC_DATA]"
select select "string:fspay-1d09faf4-6104-404d-b7fc-52211753f786"
select select "object:663"
select select "number:37"
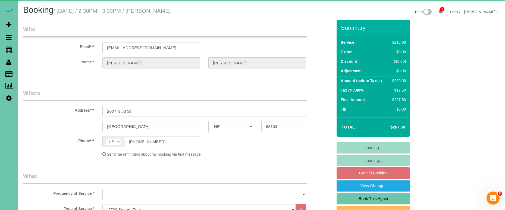
select select "number:41"
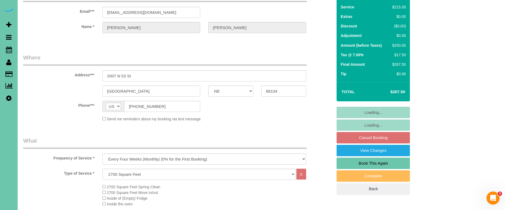
select select "object:925"
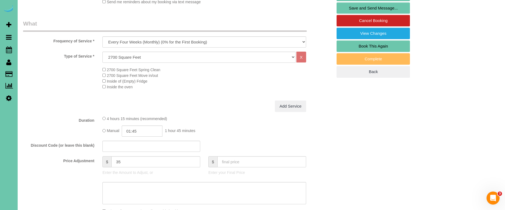
scroll to position [153, 0]
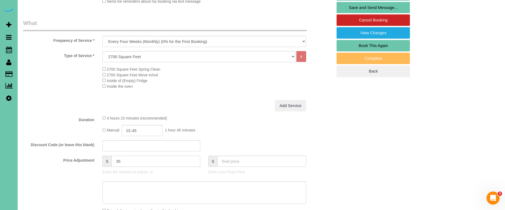
drag, startPoint x: 114, startPoint y: 159, endPoint x: 106, endPoint y: 158, distance: 7.5
click at [107, 158] on div "$ 35" at bounding box center [151, 161] width 98 height 11
type input "55"
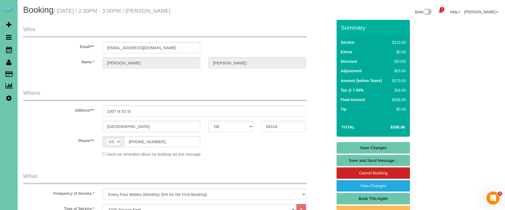
scroll to position [0, 0]
type textarea "new rate - [DATE]"
drag, startPoint x: 92, startPoint y: 44, endPoint x: 86, endPoint y: 43, distance: 6.0
click at [359, 144] on link "Save Changes" at bounding box center [373, 147] width 73 height 11
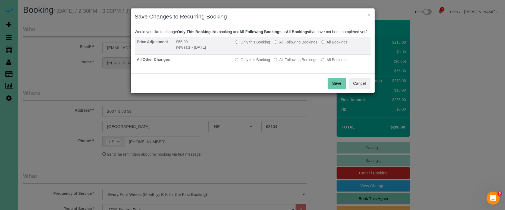
drag, startPoint x: 300, startPoint y: 49, endPoint x: 299, endPoint y: 54, distance: 4.9
click at [300, 45] on label "All Following Bookings" at bounding box center [295, 41] width 43 height 5
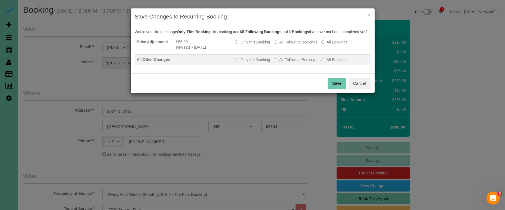
click at [296, 62] on label "All Following Bookings" at bounding box center [295, 59] width 43 height 5
drag, startPoint x: 333, startPoint y: 86, endPoint x: 239, endPoint y: 67, distance: 95.9
click at [333, 86] on button "Save" at bounding box center [337, 83] width 18 height 11
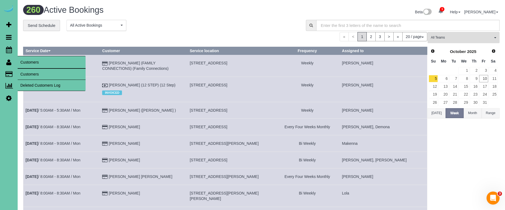
click at [34, 76] on link "Customers" at bounding box center [52, 74] width 68 height 11
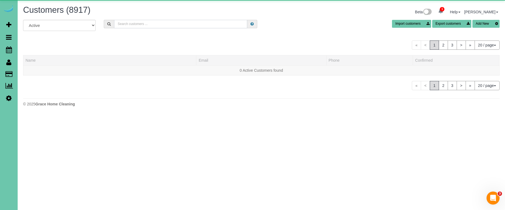
click at [172, 26] on input "text" at bounding box center [180, 24] width 133 height 8
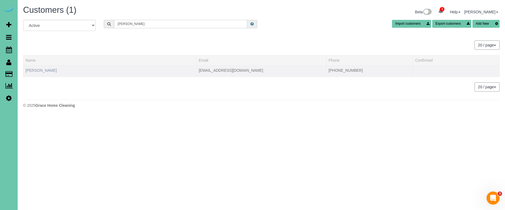
type input "holeman"
click at [33, 71] on link "Steve Holeman" at bounding box center [41, 70] width 31 height 4
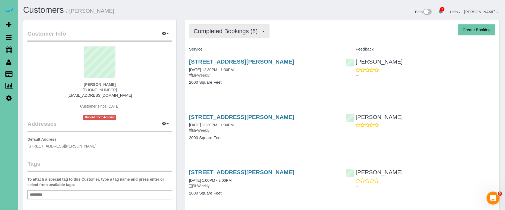
click at [217, 31] on span "Completed Bookings (8)" at bounding box center [227, 31] width 67 height 7
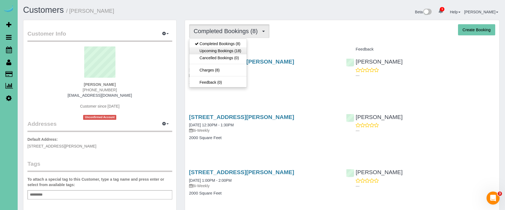
click at [243, 51] on link "Upcoming Bookings (18)" at bounding box center [217, 50] width 57 height 7
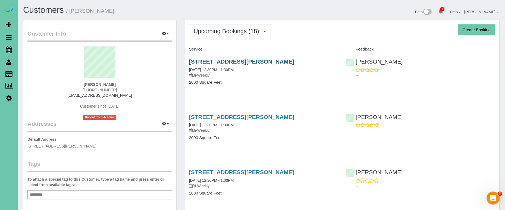
click at [212, 60] on link "7110 Girard St, Omaha, NE 68152" at bounding box center [241, 61] width 105 height 6
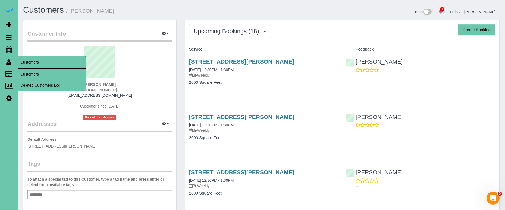
click at [27, 71] on link "Customers" at bounding box center [52, 74] width 68 height 11
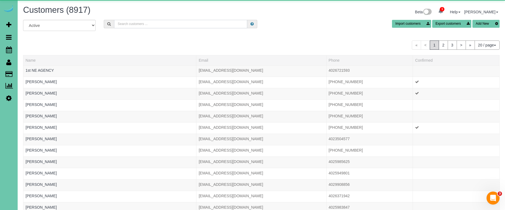
click at [140, 23] on input "text" at bounding box center [180, 24] width 133 height 8
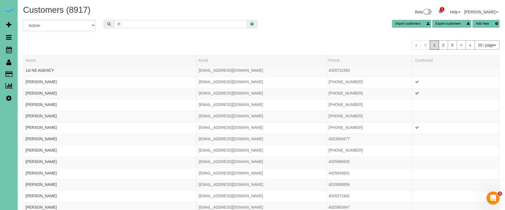
type input "j"
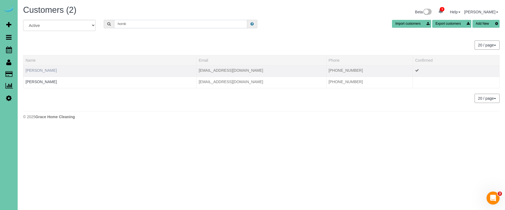
type input "hornb"
click at [42, 69] on link "Brittany Hornbeak" at bounding box center [41, 70] width 31 height 4
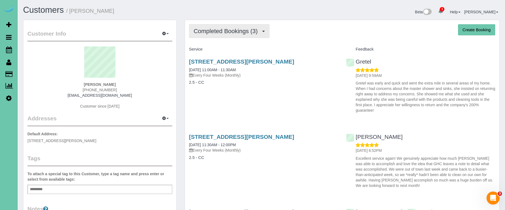
click at [236, 26] on button "Completed Bookings (3)" at bounding box center [229, 31] width 80 height 14
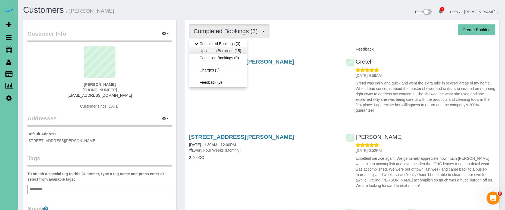
click at [235, 49] on link "Upcoming Bookings (15)" at bounding box center [217, 50] width 57 height 7
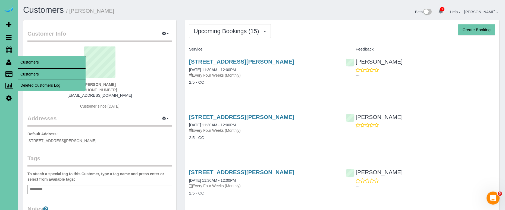
click at [33, 72] on link "Customers" at bounding box center [52, 74] width 68 height 11
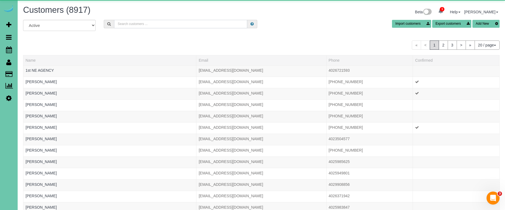
click at [148, 25] on input "text" at bounding box center [180, 24] width 133 height 8
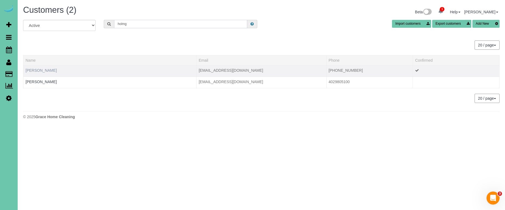
type input "holmg"
click at [52, 70] on link "Amanda Holmgreen" at bounding box center [41, 70] width 31 height 4
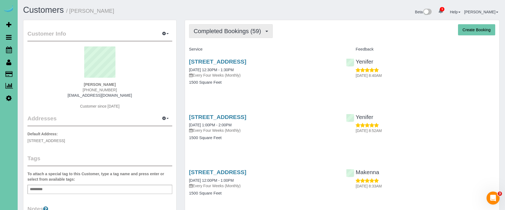
click at [194, 30] on span "Completed Bookings (59)" at bounding box center [229, 31] width 70 height 7
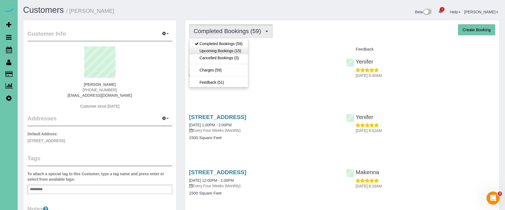
click at [199, 49] on link "Upcoming Bookings (15)" at bounding box center [218, 50] width 59 height 7
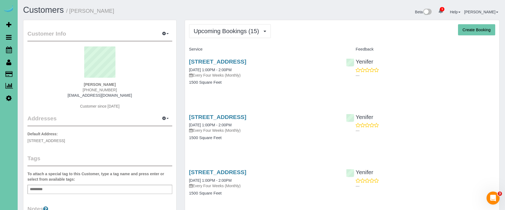
scroll to position [14, 0]
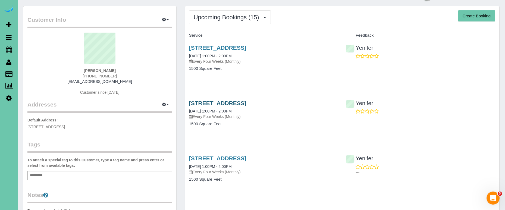
click at [204, 103] on link "7908 S 185th Street, Omaha, NE 68136" at bounding box center [217, 103] width 57 height 6
click at [212, 17] on span "Upcoming Bookings (15)" at bounding box center [228, 17] width 68 height 7
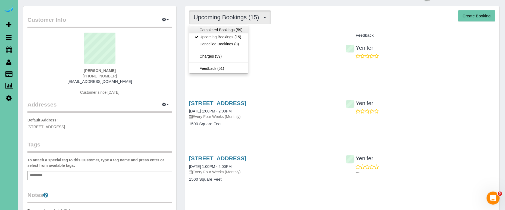
click at [205, 31] on link "Completed Bookings (59)" at bounding box center [218, 29] width 59 height 7
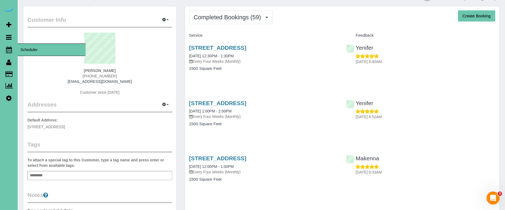
click at [8, 50] on icon at bounding box center [9, 49] width 6 height 7
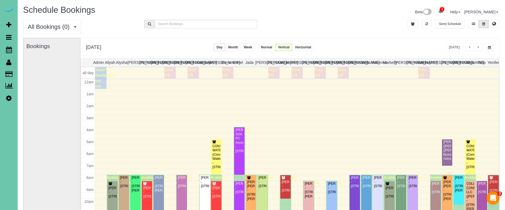
scroll to position [72, 0]
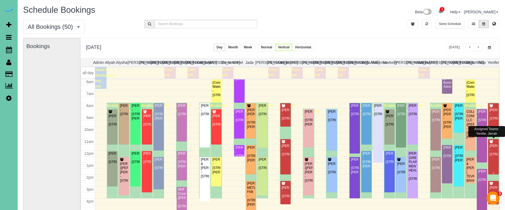
click at [495, 142] on div "[PERSON_NAME] - [STREET_ADDRESS]" at bounding box center [493, 148] width 8 height 17
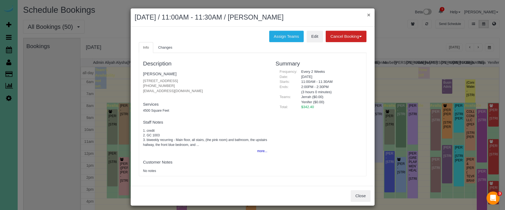
click at [368, 14] on button "×" at bounding box center [368, 15] width 3 height 6
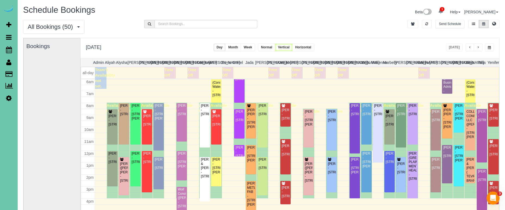
click at [10, 93] on link "Settings" at bounding box center [9, 98] width 18 height 12
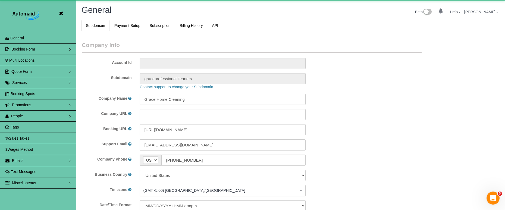
scroll to position [1149, 505]
select select "5796"
click at [19, 118] on span "People" at bounding box center [17, 116] width 12 height 4
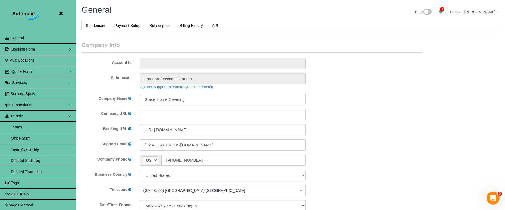
click at [30, 123] on link "Teams" at bounding box center [38, 127] width 76 height 11
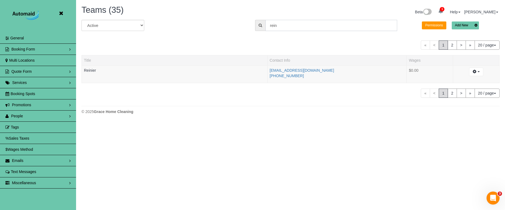
drag, startPoint x: 221, startPoint y: 16, endPoint x: 195, endPoint y: 10, distance: 26.7
click at [195, 10] on div "Teams (35) Beta 1 Your Notifications You have 0 alerts × You have 3 to charge f…" at bounding box center [290, 61] width 429 height 122
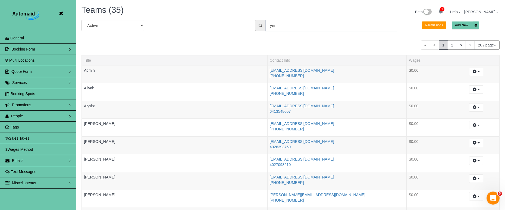
scroll to position [27047, 26665]
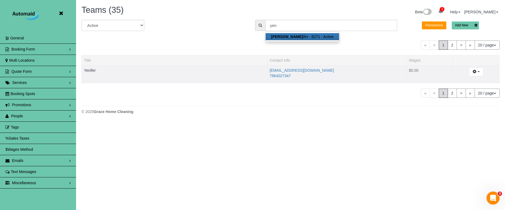
drag, startPoint x: 277, startPoint y: 77, endPoint x: 268, endPoint y: 76, distance: 8.7
click at [268, 76] on td "yenifer112492@gmail.com 7864027347" at bounding box center [336, 74] width 139 height 18
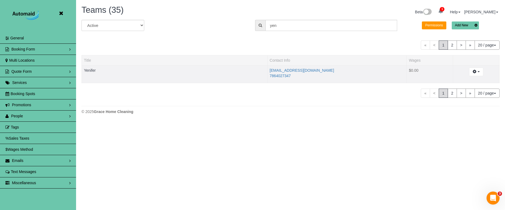
copy link "7864027347"
drag, startPoint x: 281, startPoint y: 25, endPoint x: 234, endPoint y: 18, distance: 47.8
click at [234, 18] on div "Teams (35) Beta 1 Your Notifications You have 0 alerts × You have 3 to charge f…" at bounding box center [290, 61] width 429 height 122
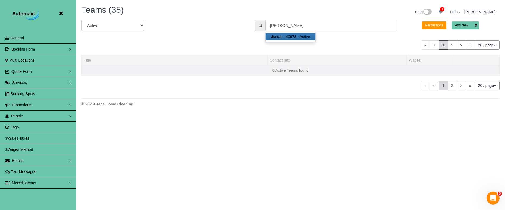
drag, startPoint x: 234, startPoint y: 18, endPoint x: 282, endPoint y: 74, distance: 73.6
click at [278, 37] on strong "Jerr" at bounding box center [274, 37] width 7 height 4
type input "Jerrah"
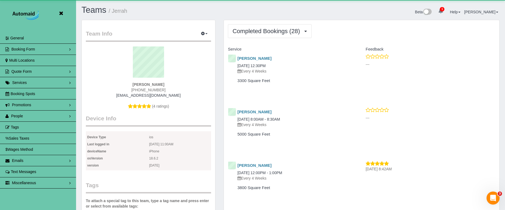
scroll to position [1414, 505]
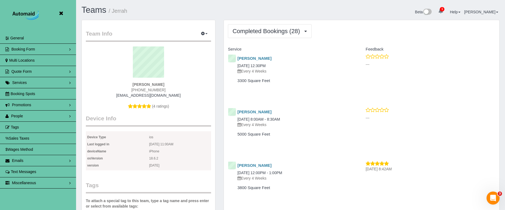
copy span "(402) 810-4229"
drag, startPoint x: 163, startPoint y: 90, endPoint x: 134, endPoint y: 90, distance: 28.8
click at [133, 91] on div "(402) 810-4229" at bounding box center [148, 89] width 117 height 5
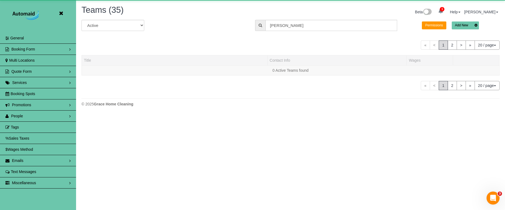
scroll to position [114, 505]
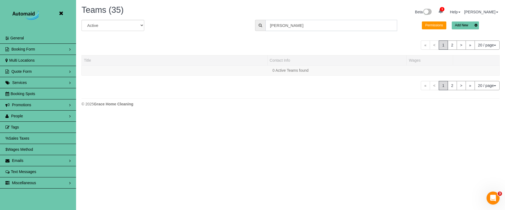
drag, startPoint x: 306, startPoint y: 27, endPoint x: 219, endPoint y: 15, distance: 87.2
click at [220, 15] on div "Teams (35) Beta 1 Your Notifications You have 0 alerts × You have 3 to charge f…" at bounding box center [290, 57] width 429 height 115
type input "yeni"
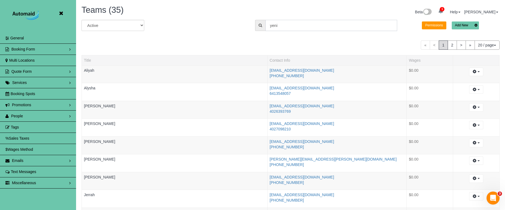
scroll to position [27047, 26665]
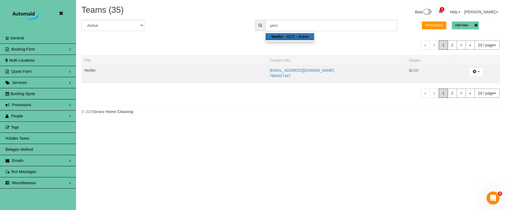
drag, startPoint x: 296, startPoint y: 76, endPoint x: 268, endPoint y: 76, distance: 28.3
click at [269, 76] on td "yenifer112492@gmail.com 7864027347" at bounding box center [336, 74] width 139 height 18
copy link "7864027347"
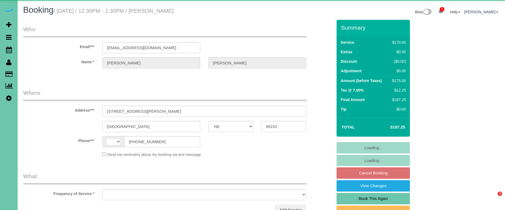
select select "NE"
select select "string:[GEOGRAPHIC_DATA]"
select select "object:626"
select select "string:fspay-6699c343-0e9a-4b98-87e6-057bfe5ba6bb"
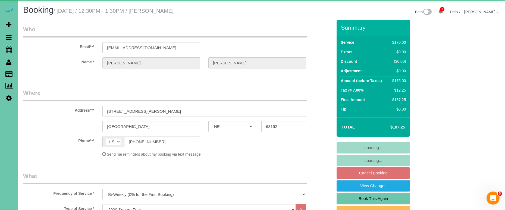
select select "object:913"
select select "number:34"
select select "number:41"
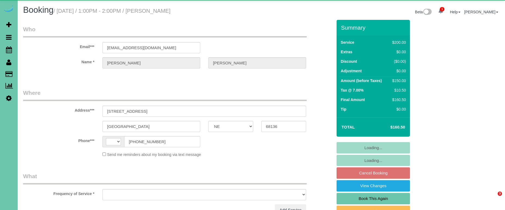
select select "NE"
select select "string:[GEOGRAPHIC_DATA]"
select select "object:626"
select select "string:fspay-d2a20ead-1058-4438-bf74-291a6dbd0cbe"
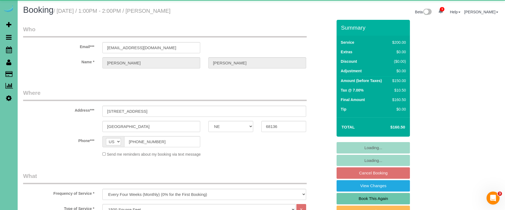
select select "object:913"
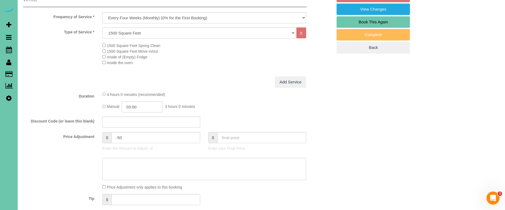
scroll to position [193, 0]
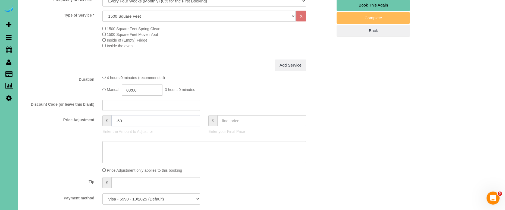
click at [120, 119] on input "-50" at bounding box center [155, 120] width 89 height 11
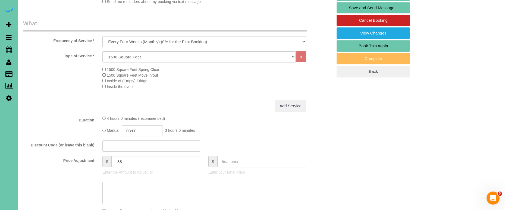
scroll to position [153, 0]
click at [145, 159] on input "-38" at bounding box center [155, 161] width 89 height 11
click at [89, 193] on div at bounding box center [178, 192] width 318 height 22
type input "-38"
click at [131, 192] on textarea at bounding box center [204, 192] width 204 height 22
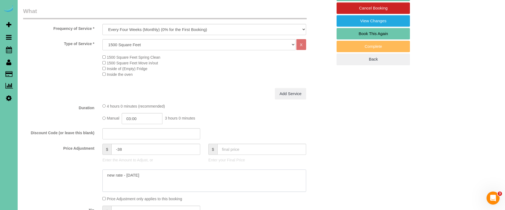
scroll to position [169, 0]
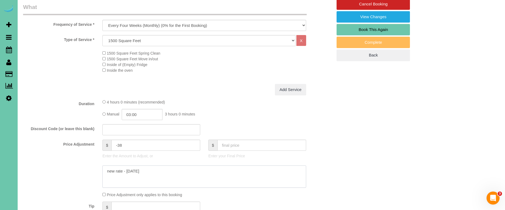
type textarea "new rate - [DATE]"
click at [129, 144] on input "-38" at bounding box center [155, 145] width 89 height 11
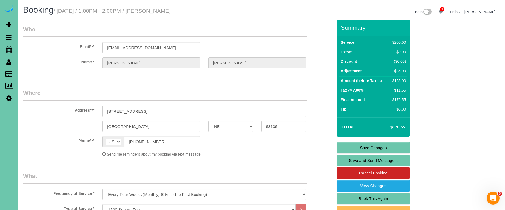
scroll to position [0, 0]
type input "-35"
drag, startPoint x: 183, startPoint y: 48, endPoint x: 83, endPoint y: 43, distance: 99.6
click at [390, 149] on link "Save Changes" at bounding box center [373, 147] width 73 height 11
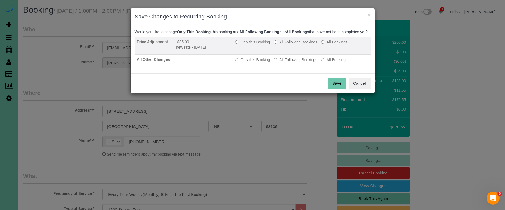
click at [290, 45] on label "All Following Bookings" at bounding box center [295, 41] width 43 height 5
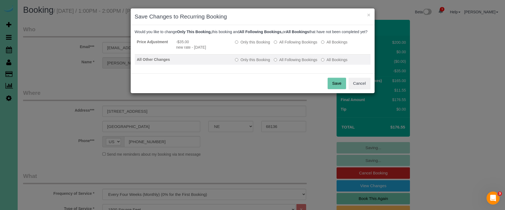
drag, startPoint x: 290, startPoint y: 64, endPoint x: 294, endPoint y: 67, distance: 5.6
click at [290, 62] on label "All Following Bookings" at bounding box center [295, 59] width 43 height 5
click at [340, 89] on button "Save" at bounding box center [337, 83] width 18 height 11
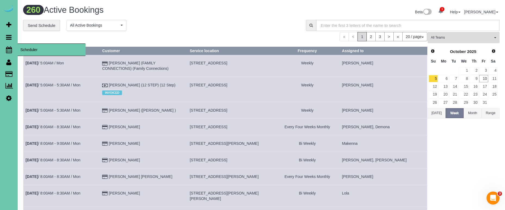
click at [8, 52] on icon at bounding box center [9, 49] width 6 height 7
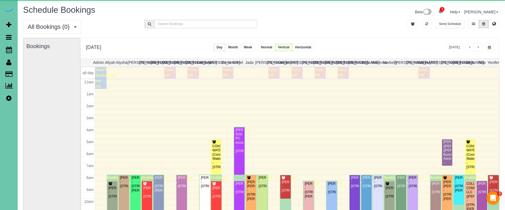
scroll to position [72, 0]
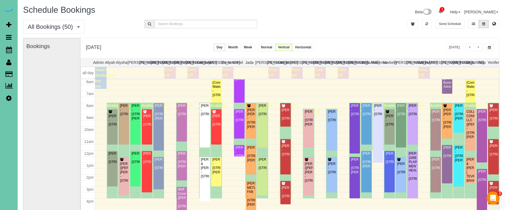
click at [490, 47] on span "button" at bounding box center [489, 47] width 3 height 3
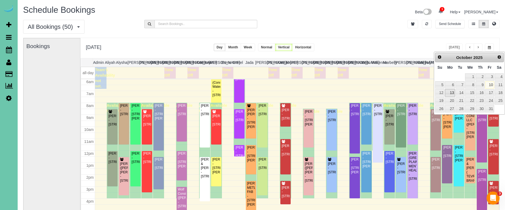
click at [453, 93] on link "13" at bounding box center [450, 92] width 10 height 7
type input "**********"
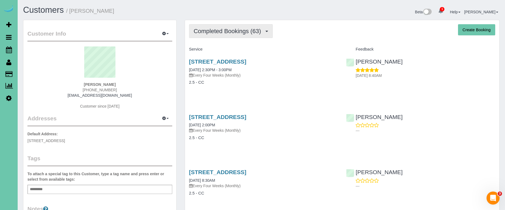
click at [237, 30] on span "Completed Bookings (63)" at bounding box center [229, 31] width 70 height 7
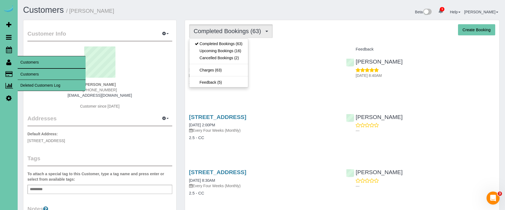
click at [30, 76] on link "Customers" at bounding box center [52, 74] width 68 height 11
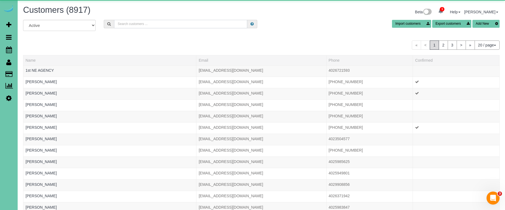
click at [154, 21] on input "text" at bounding box center [180, 24] width 133 height 8
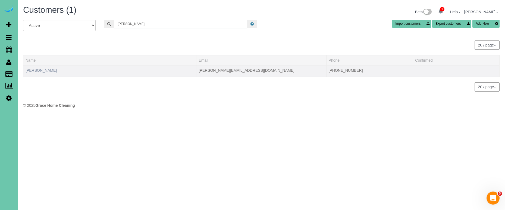
type input "[PERSON_NAME]"
click at [37, 71] on link "[PERSON_NAME]" at bounding box center [41, 70] width 31 height 4
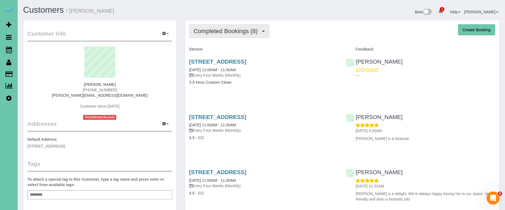
click at [232, 26] on button "Completed Bookings (8)" at bounding box center [229, 31] width 80 height 14
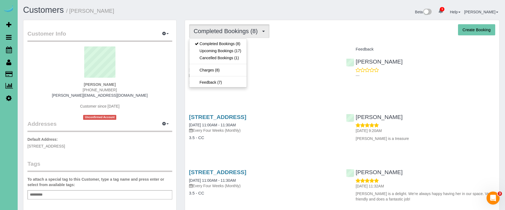
drag, startPoint x: 236, startPoint y: 50, endPoint x: 226, endPoint y: 52, distance: 10.6
click at [236, 50] on link "Upcoming Bookings (17)" at bounding box center [217, 50] width 57 height 7
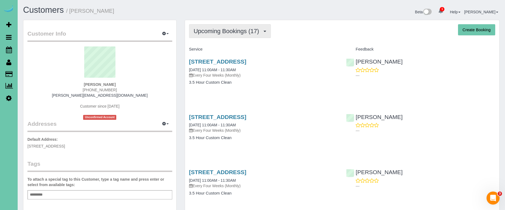
click at [229, 29] on span "Upcoming Bookings (17)" at bounding box center [228, 31] width 68 height 7
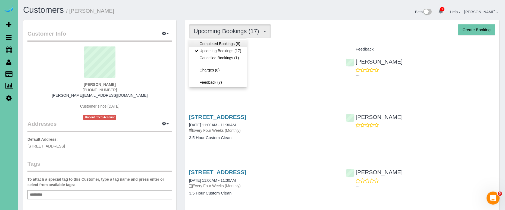
click at [223, 40] on link "Completed Bookings (8)" at bounding box center [217, 43] width 57 height 7
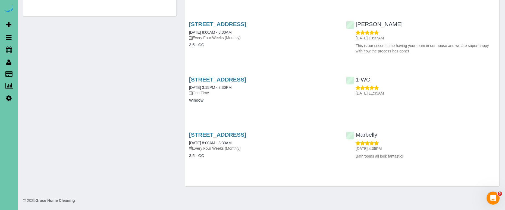
scroll to position [314, 0]
click at [227, 80] on link "[STREET_ADDRESS]" at bounding box center [217, 80] width 57 height 6
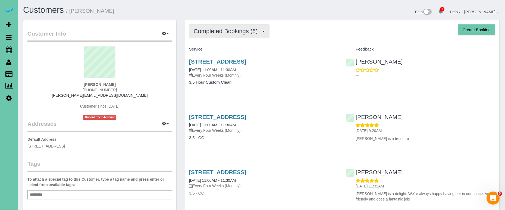
scroll to position [0, 0]
click at [231, 31] on span "Completed Bookings (8)" at bounding box center [227, 31] width 67 height 7
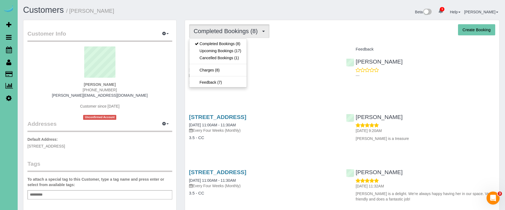
drag, startPoint x: 230, startPoint y: 56, endPoint x: 262, endPoint y: 25, distance: 43.8
click at [238, 52] on link "Upcoming Bookings (17)" at bounding box center [217, 50] width 57 height 7
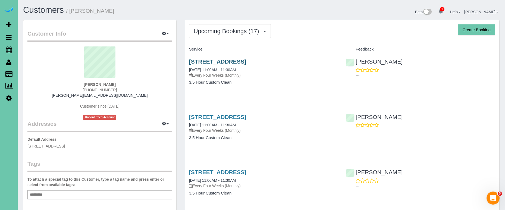
click at [246, 60] on link "[STREET_ADDRESS]" at bounding box center [217, 61] width 57 height 6
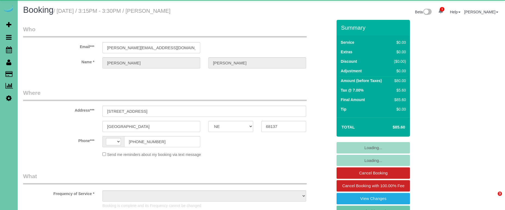
select select "NE"
select select "string:[GEOGRAPHIC_DATA]"
select select "object:650"
select select "string:fspay-ff1b081a-90fa-4dd8-bda6-6b3131623b51"
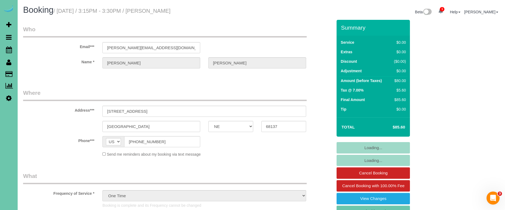
select select "object:912"
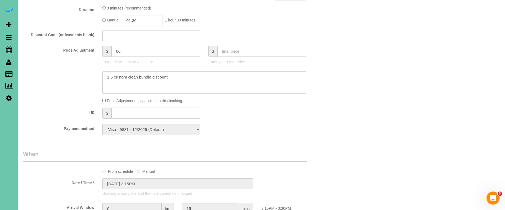
scroll to position [244, 0]
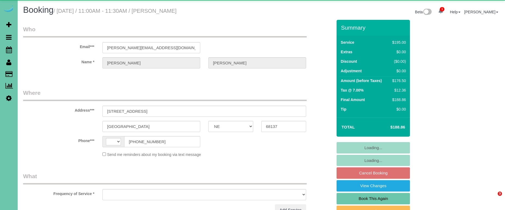
select select "NE"
select select "string:[GEOGRAPHIC_DATA]"
select select "object:641"
select select "string:fspay-ff1b081a-90fa-4dd8-bda6-6b3131623b51"
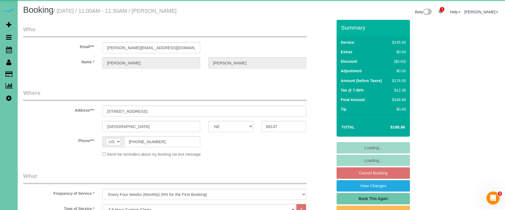
select select "object:645"
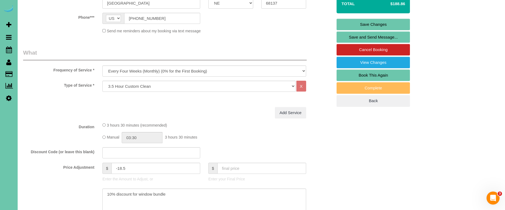
scroll to position [123, 0]
click at [119, 168] on input "-18.5" at bounding box center [155, 168] width 89 height 11
type input "-38.5"
click at [189, 191] on textarea at bounding box center [204, 200] width 204 height 22
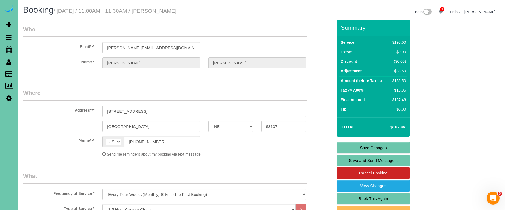
scroll to position [0, 0]
type textarea "10% discount for window bundle ($20 discount for broken glass)"
click at [352, 149] on link "Save Changes" at bounding box center [373, 147] width 73 height 11
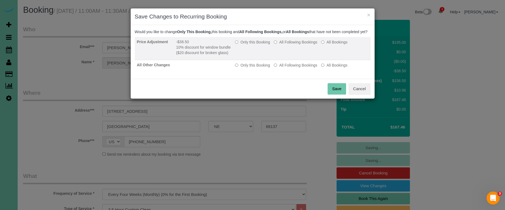
click at [255, 45] on label "Only this Booking" at bounding box center [252, 41] width 35 height 5
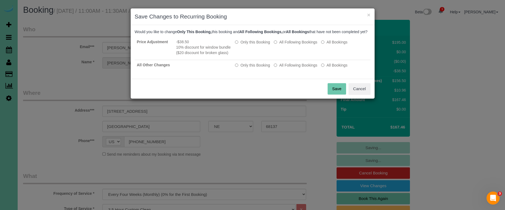
drag, startPoint x: 336, startPoint y: 106, endPoint x: 337, endPoint y: 102, distance: 3.6
click at [336, 99] on div "Save Cancel" at bounding box center [253, 89] width 244 height 20
click at [336, 95] on button "Save" at bounding box center [337, 88] width 18 height 11
